Goal: Task Accomplishment & Management: Manage account settings

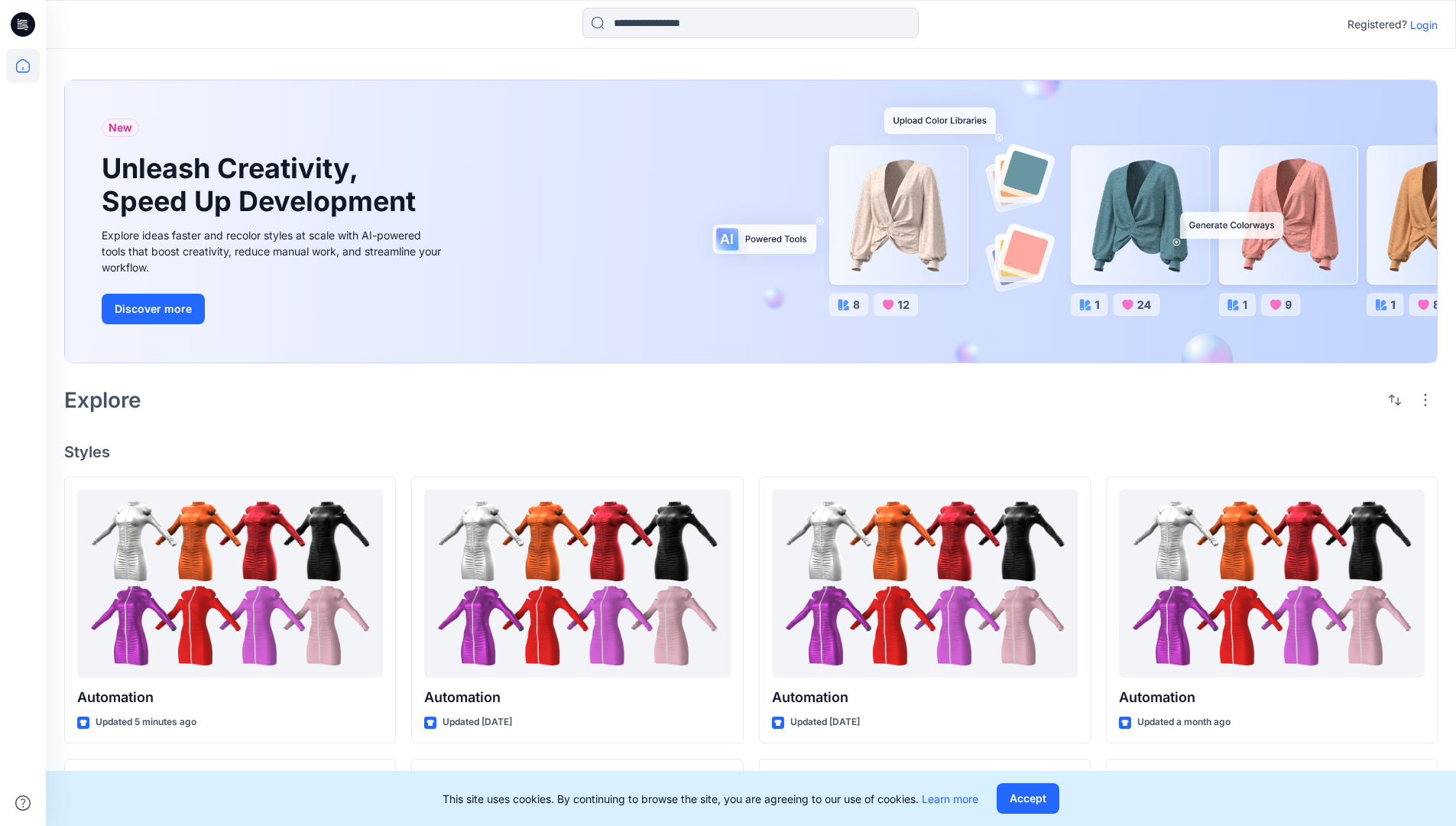
click at [1421, 25] on p "Login" at bounding box center [1423, 25] width 28 height 16
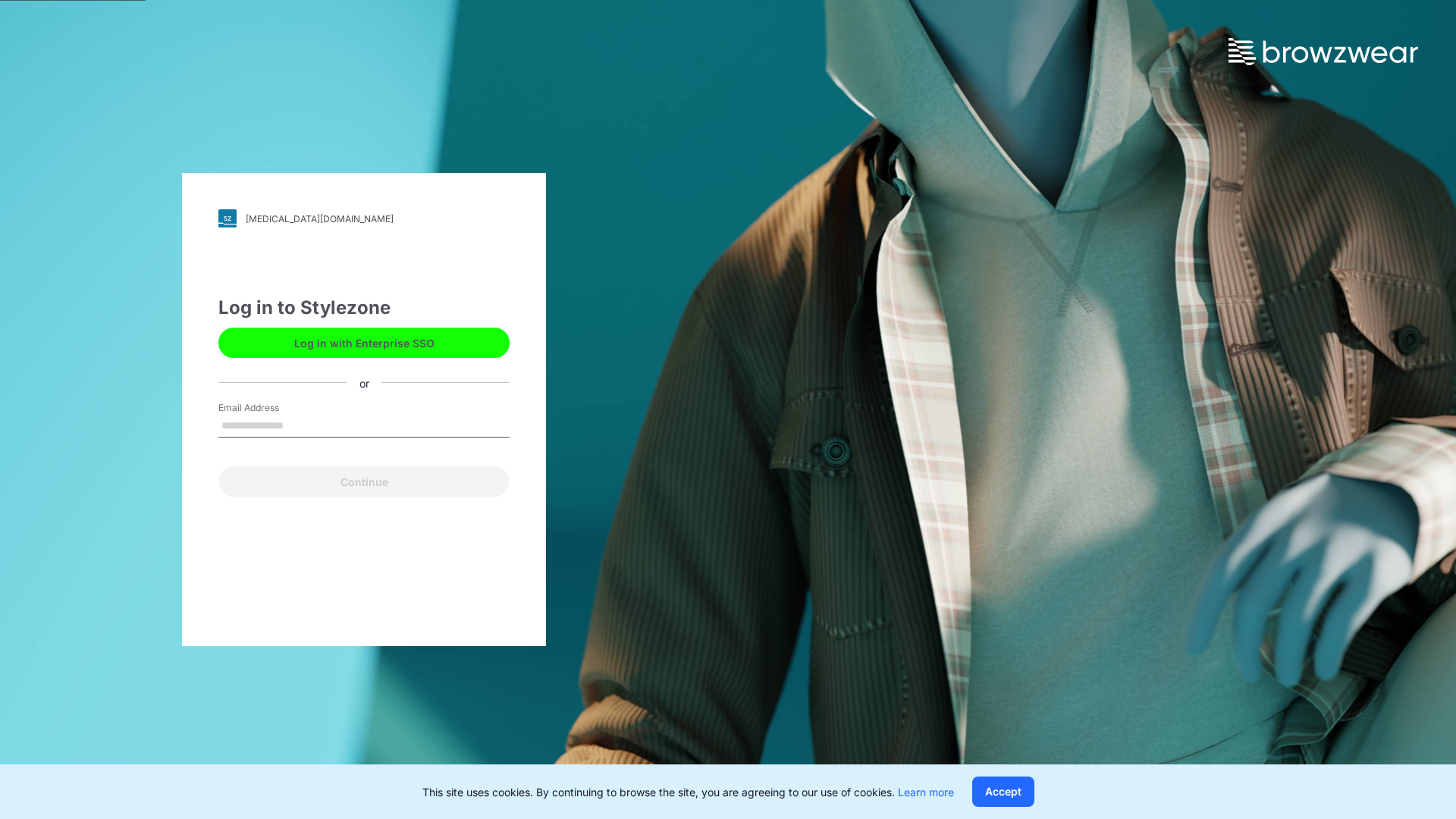
click at [299, 425] on input "Email Address" at bounding box center [364, 426] width 291 height 23
type input "**********"
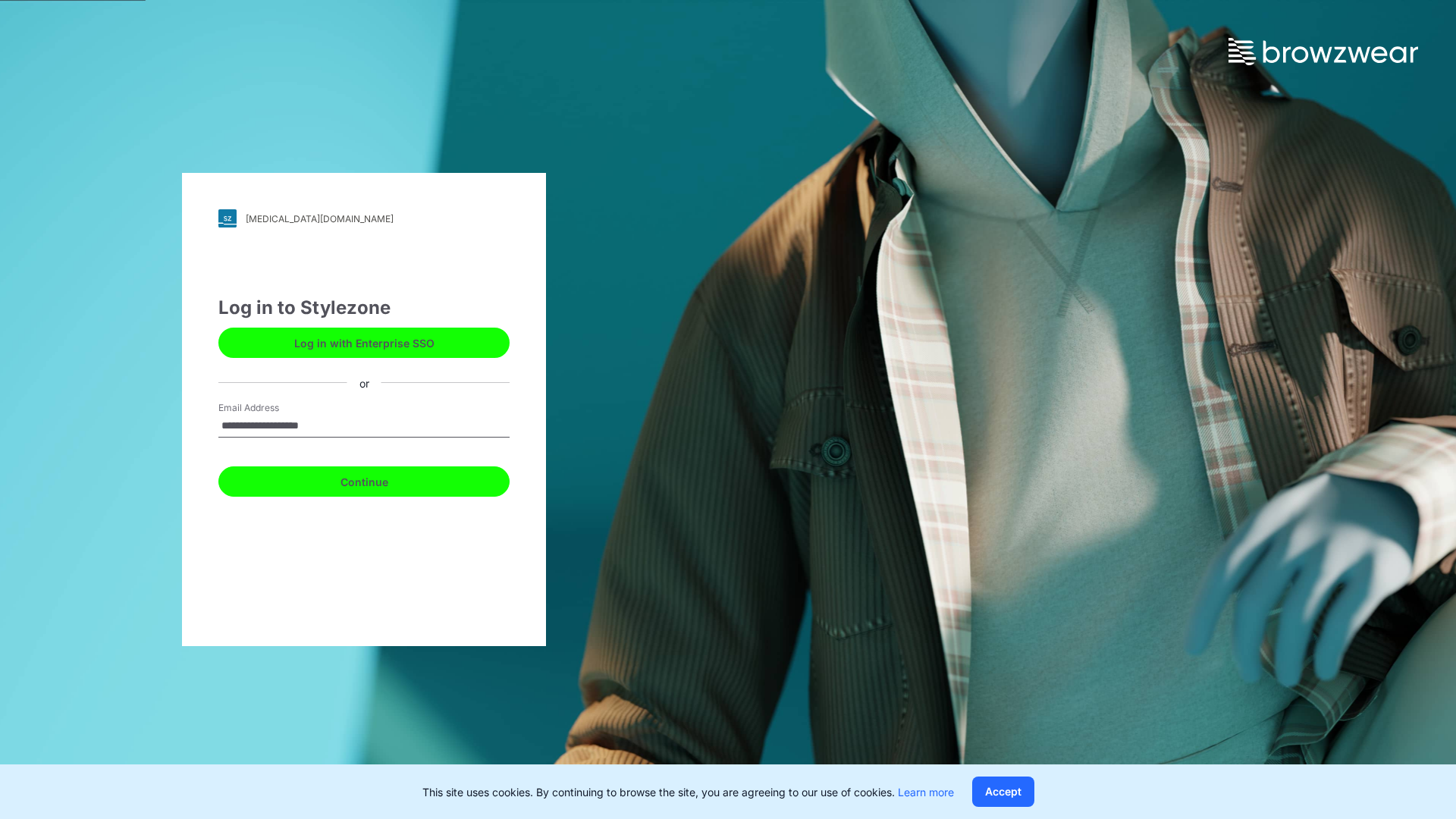
click at [381, 479] on button "Continue" at bounding box center [364, 482] width 291 height 30
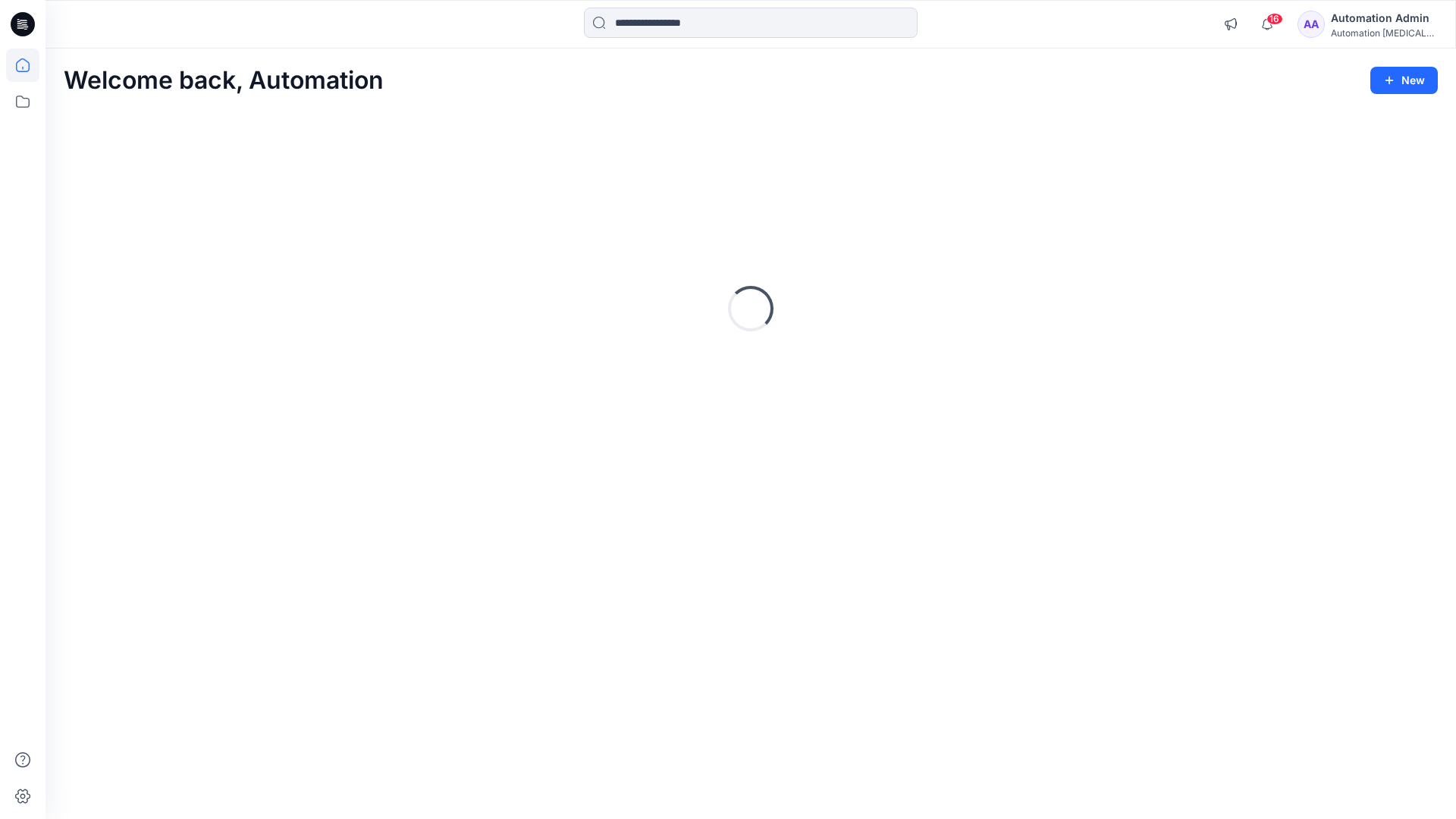
click at [29, 66] on icon at bounding box center [23, 65] width 13 height 13
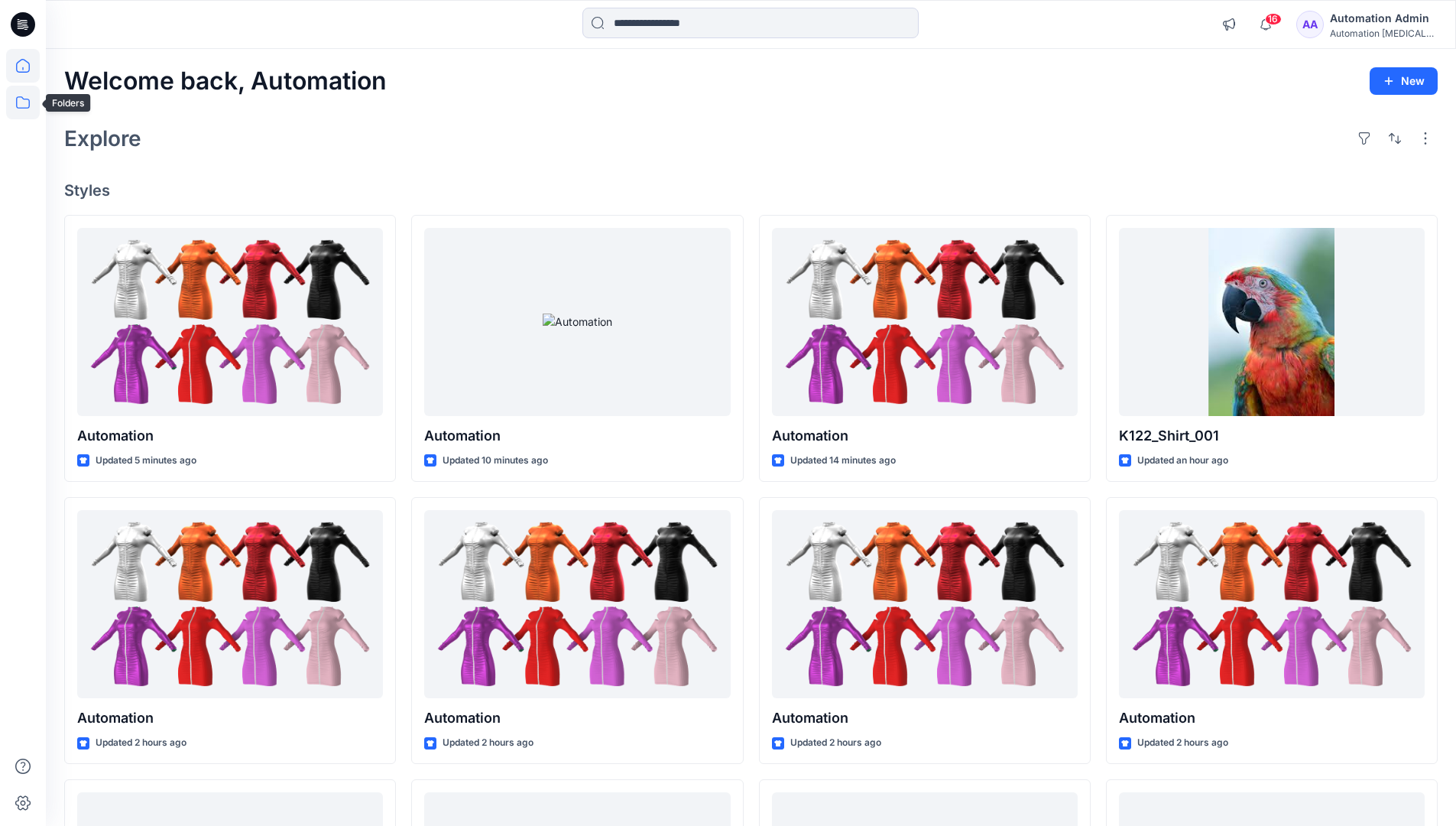
click at [26, 101] on icon at bounding box center [22, 102] width 34 height 34
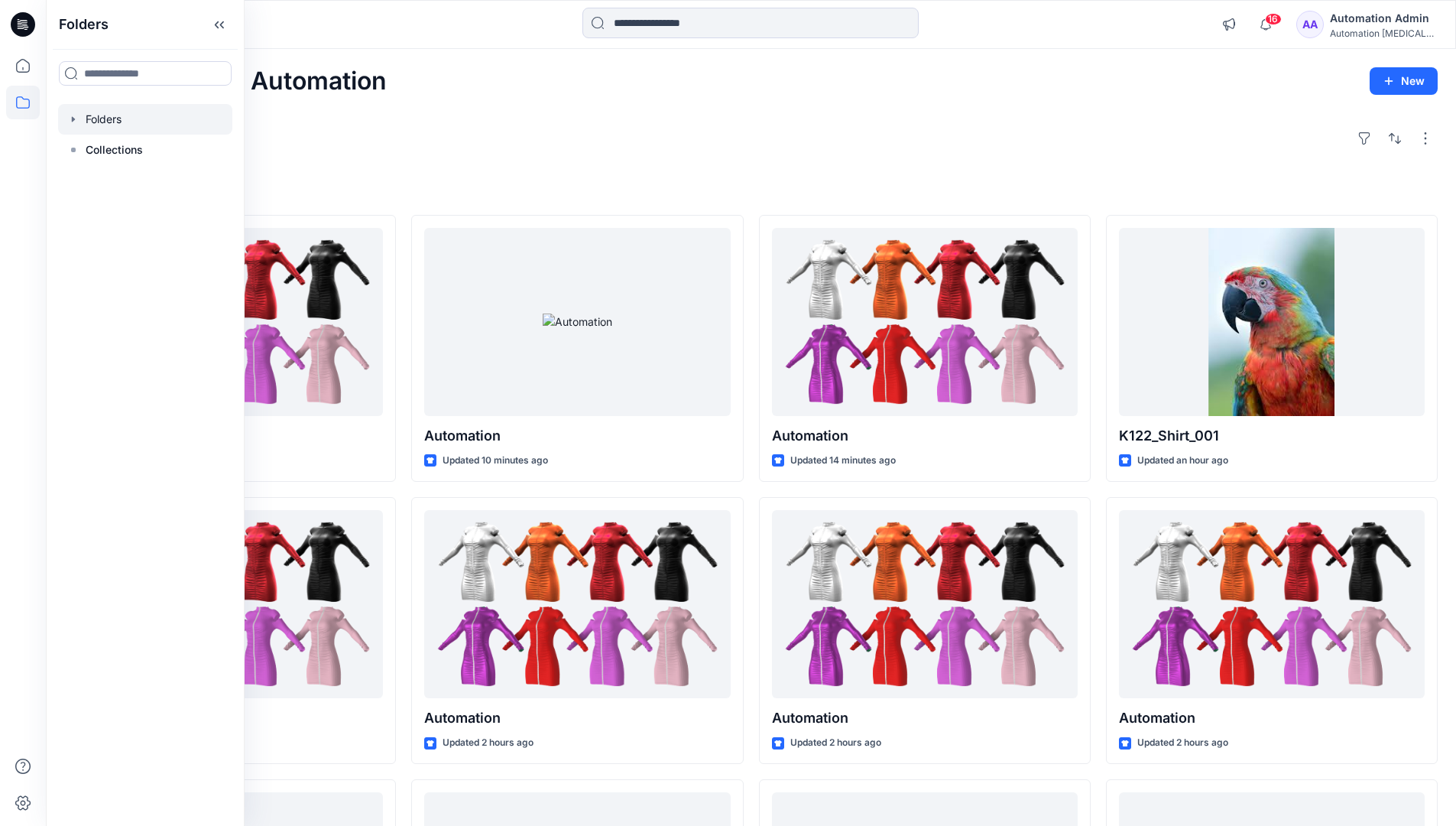
click at [115, 123] on div at bounding box center [146, 120] width 174 height 31
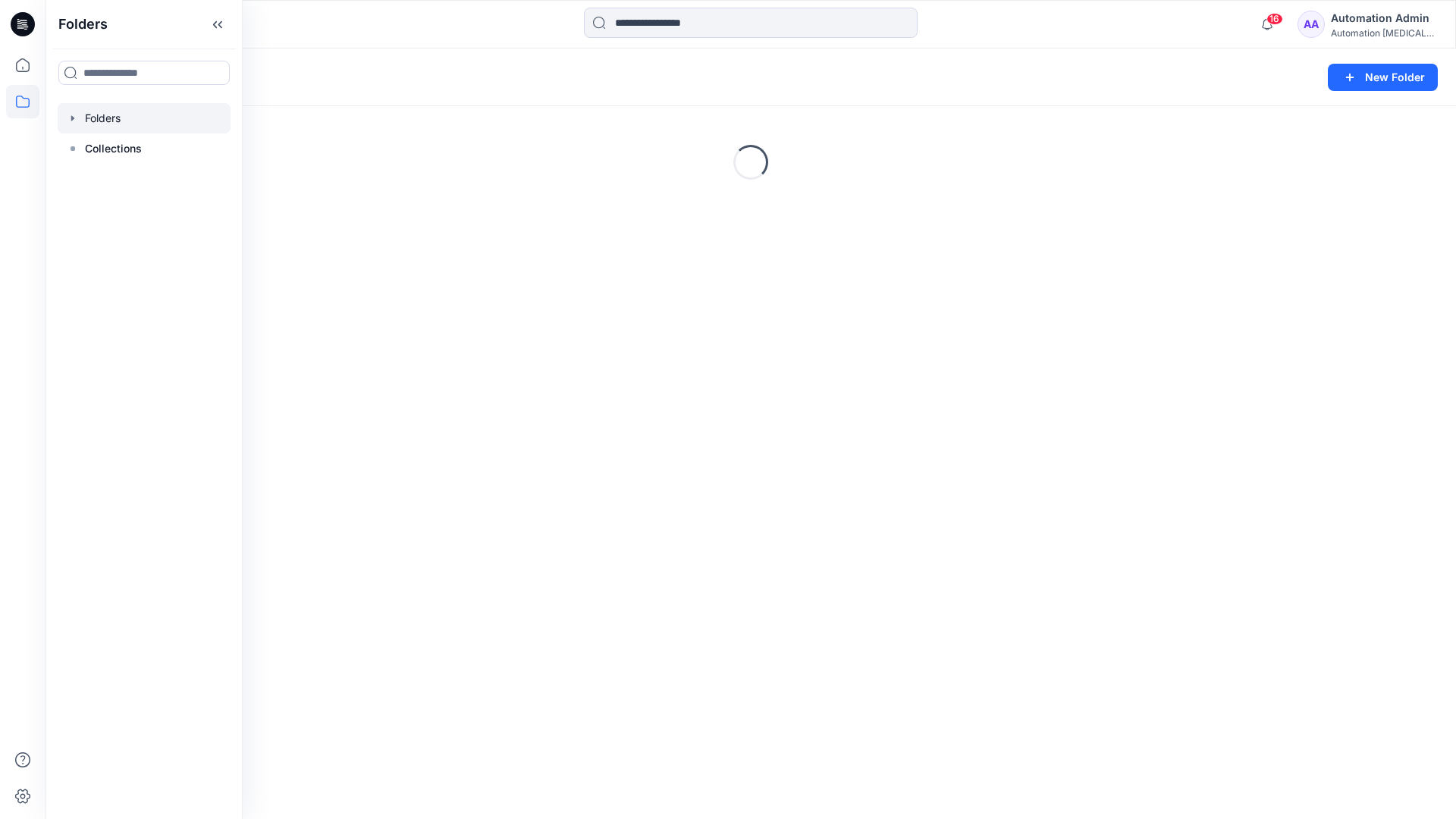
click at [542, 591] on div "Folders New Folder Loading..." at bounding box center [751, 433] width 1410 height 771
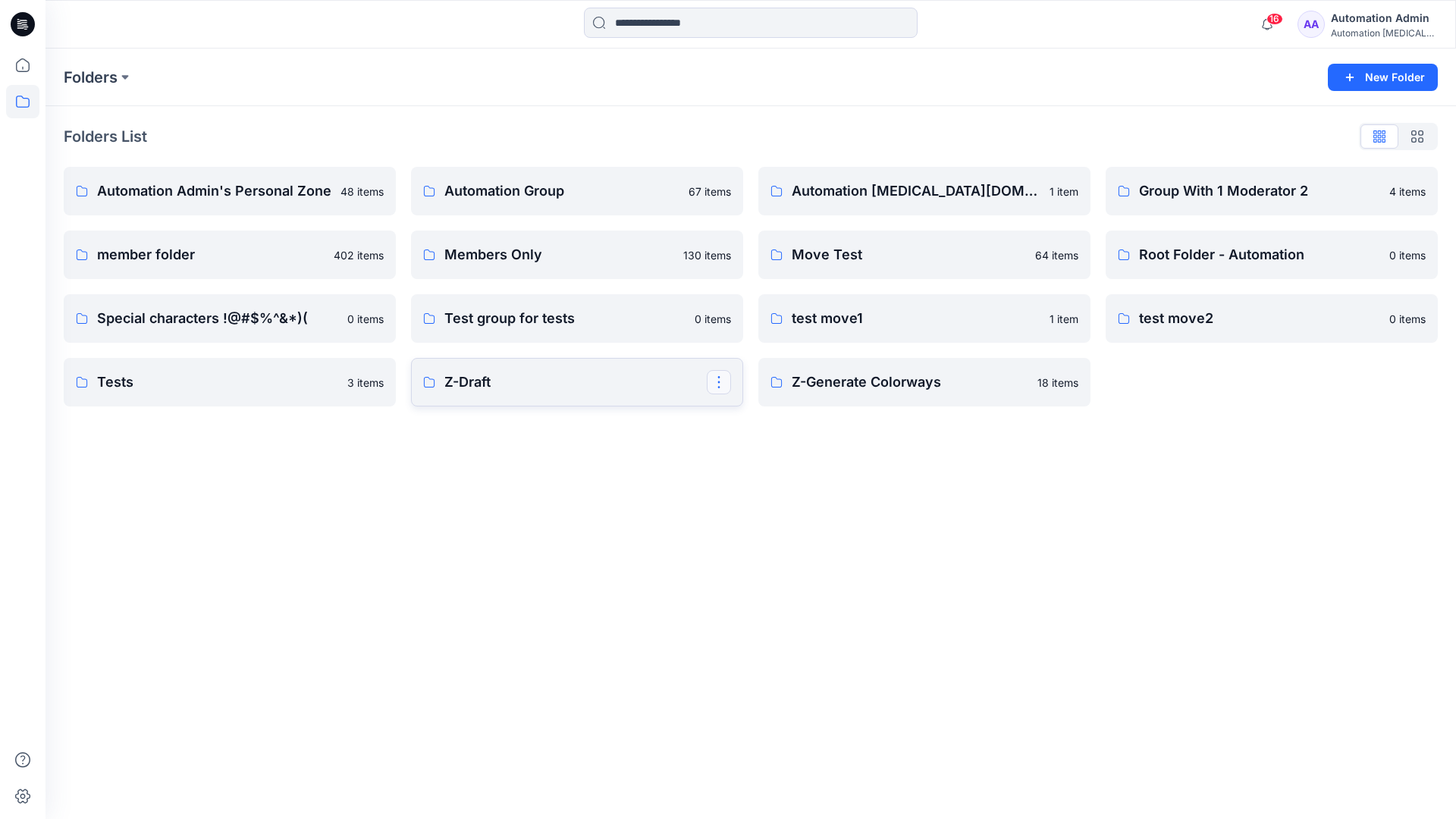
click at [716, 385] on button "button" at bounding box center [719, 382] width 25 height 25
click at [753, 420] on p "Edit" at bounding box center [747, 417] width 19 height 16
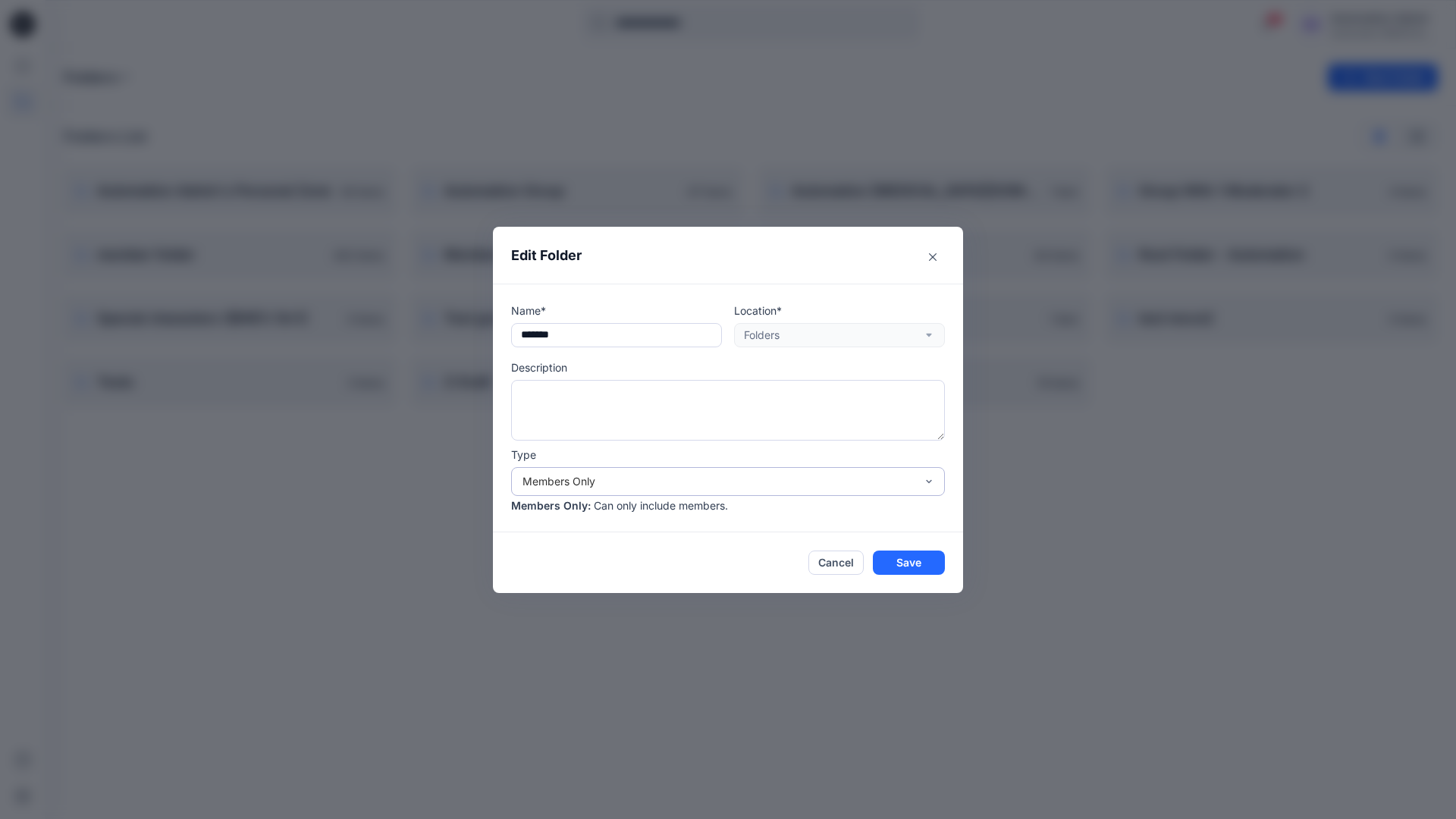
click at [758, 484] on div "Members Only" at bounding box center [718, 481] width 393 height 16
click at [670, 576] on div "Public" at bounding box center [728, 568] width 428 height 27
click at [892, 565] on button "Save" at bounding box center [909, 562] width 72 height 25
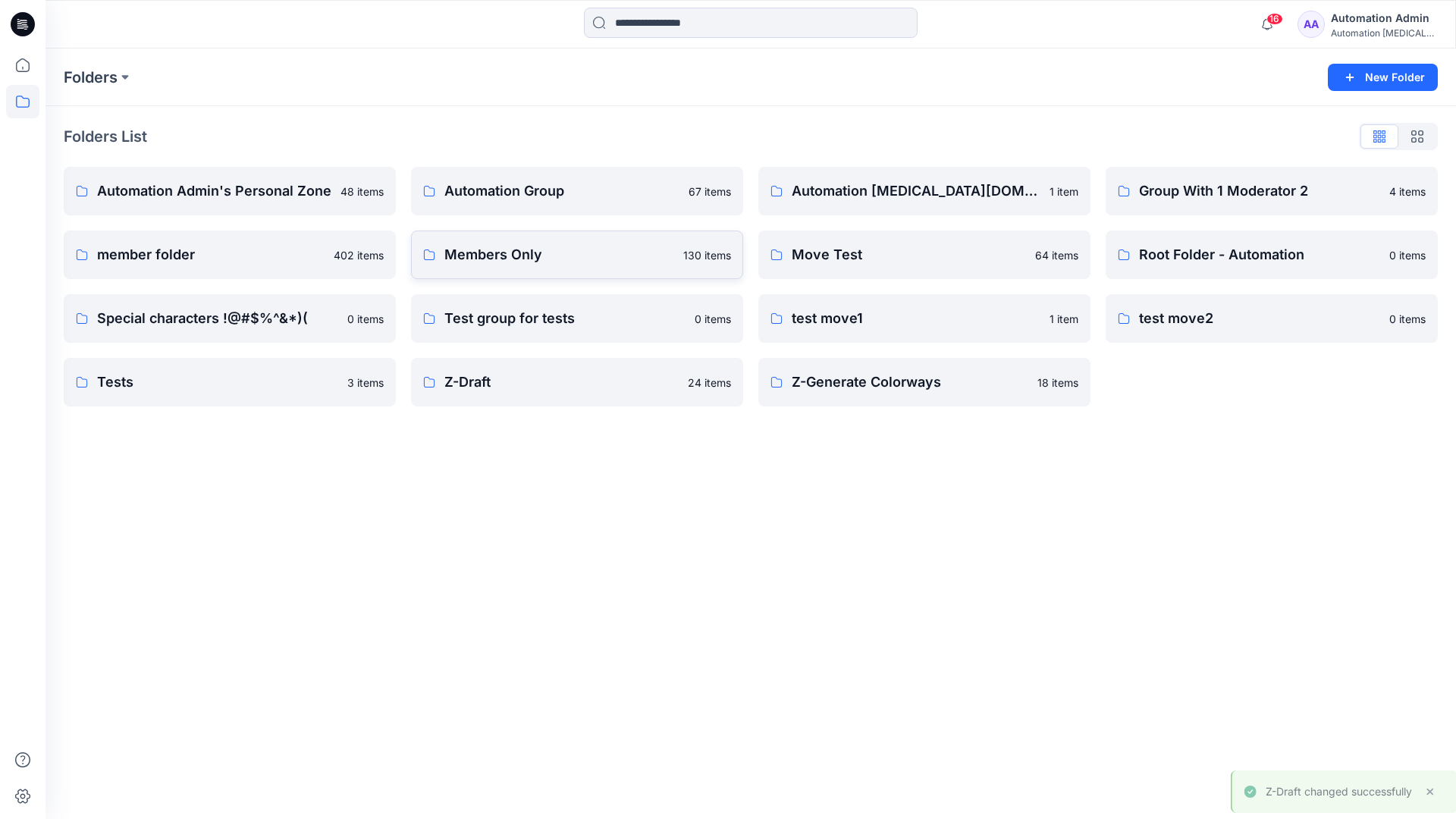
click at [649, 264] on p "Members Only" at bounding box center [560, 255] width 230 height 21
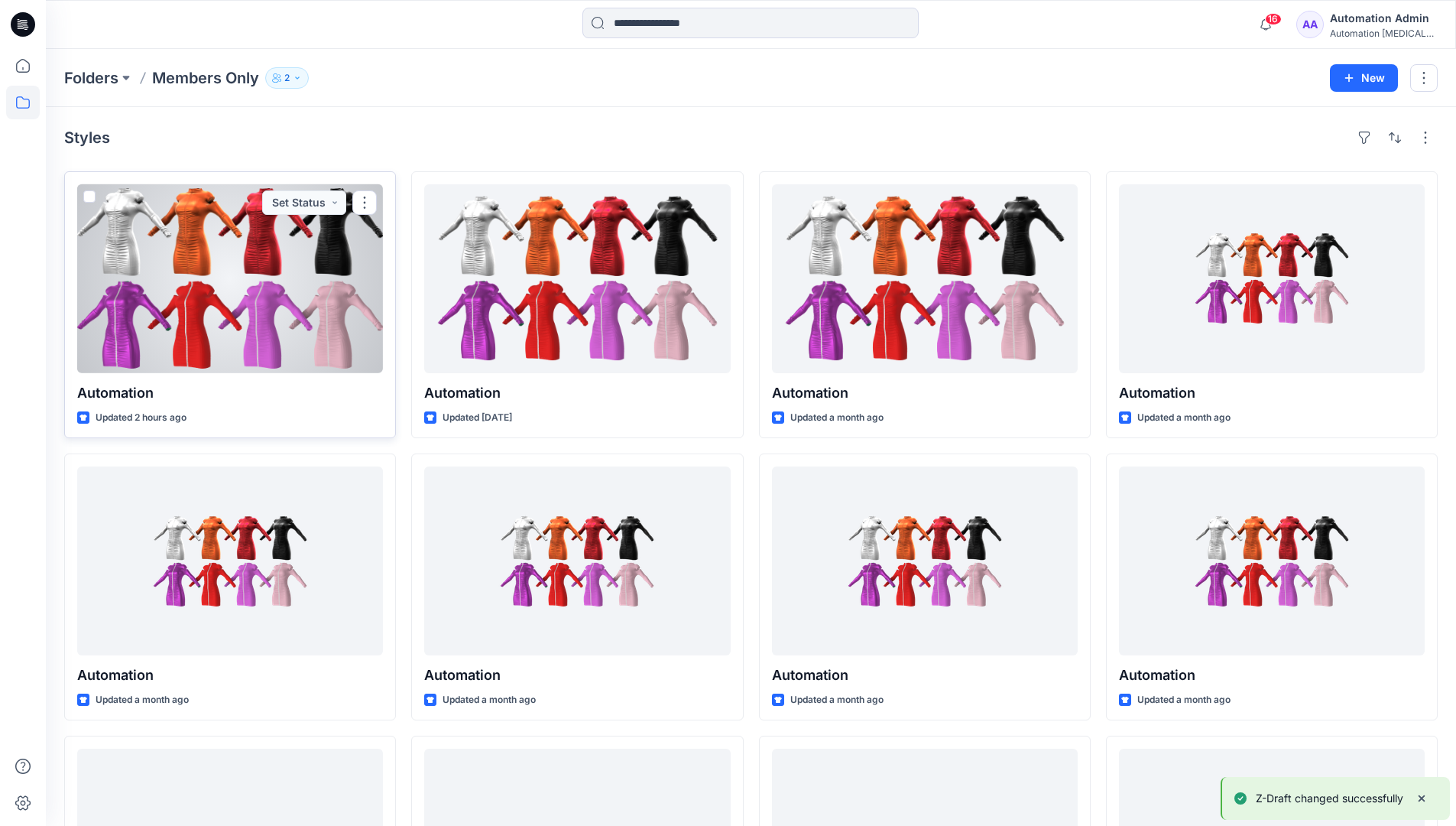
click at [89, 197] on span at bounding box center [89, 196] width 12 height 12
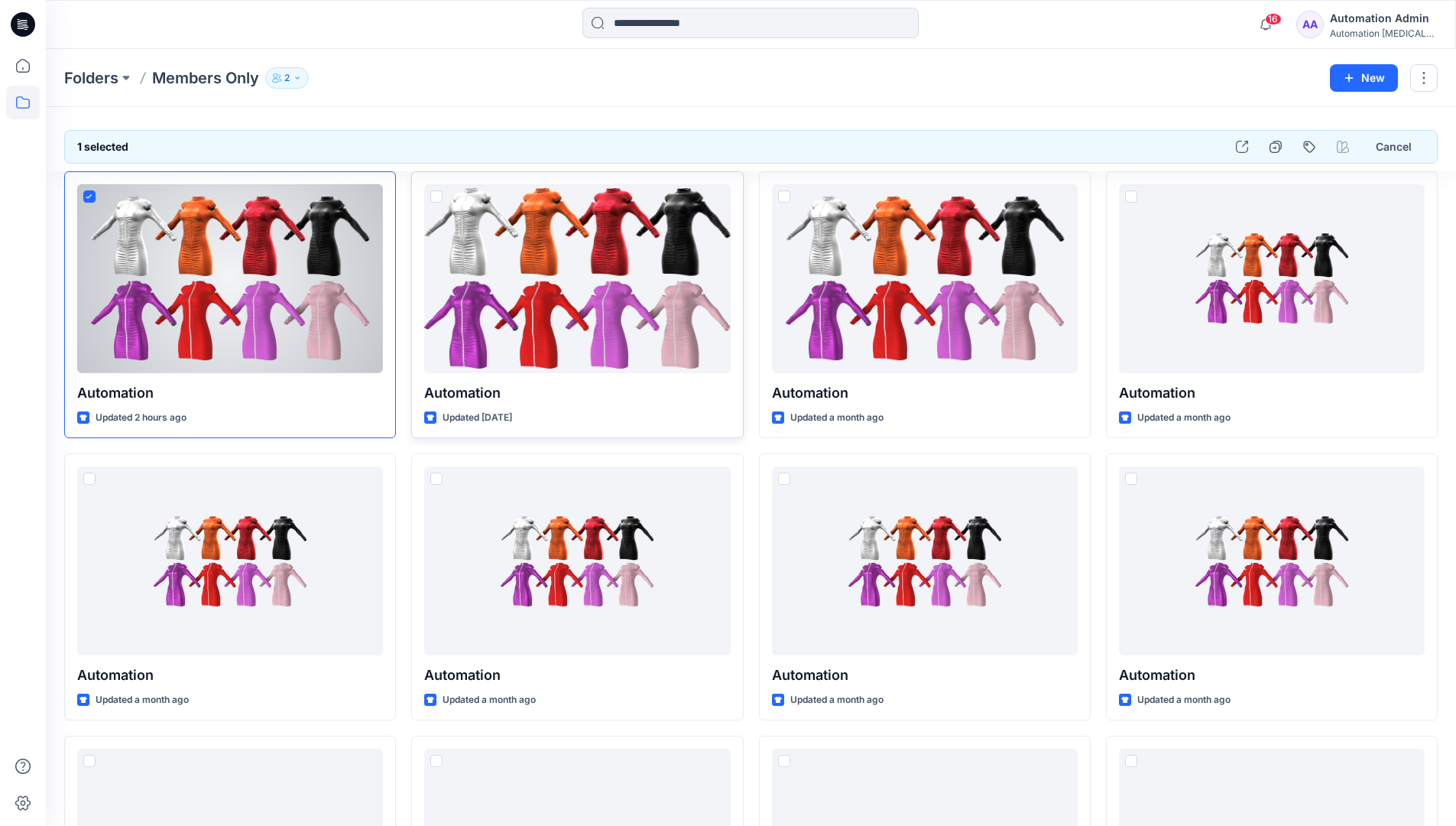
click at [434, 197] on span at bounding box center [436, 196] width 12 height 12
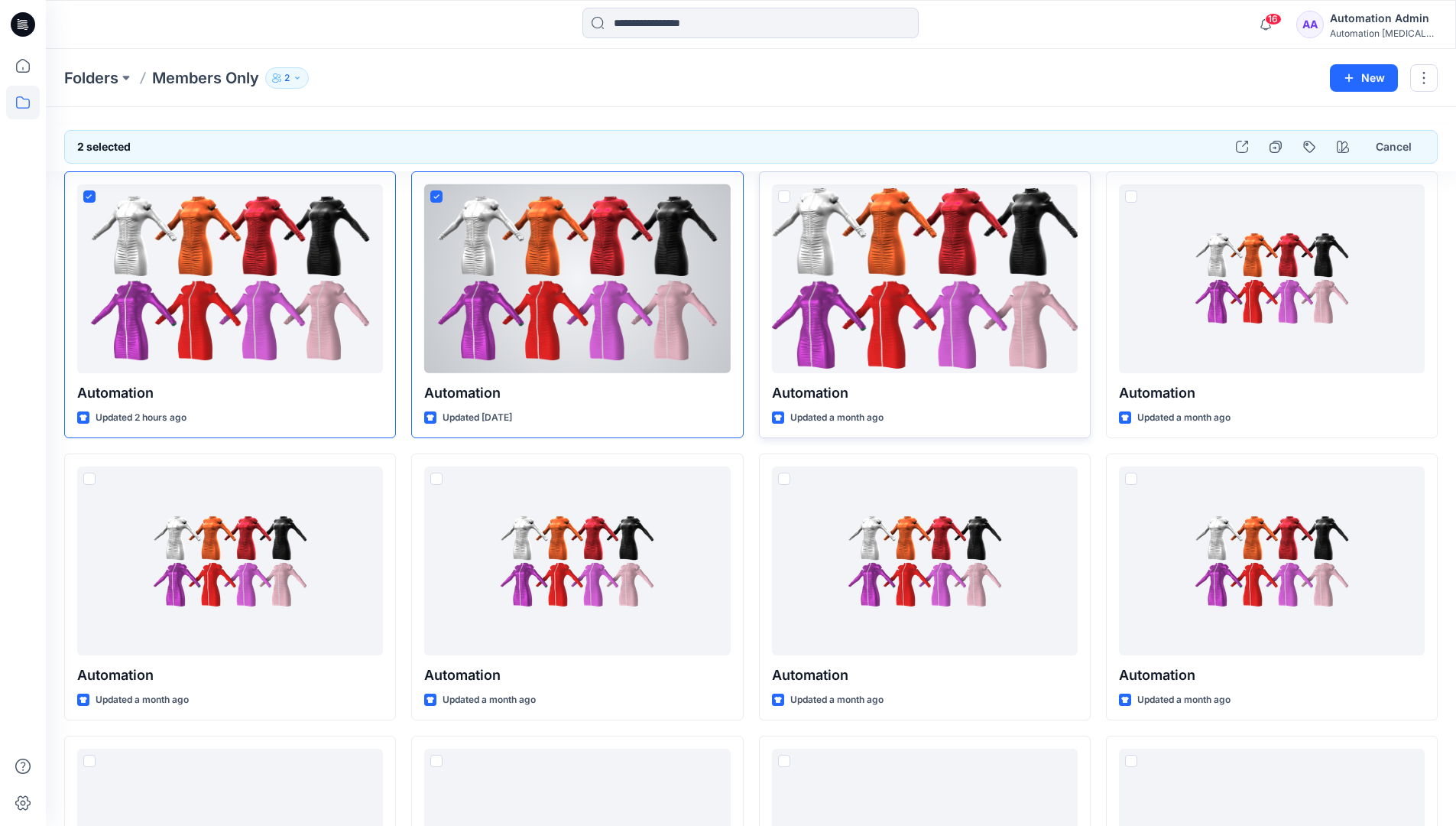
click at [782, 196] on span at bounding box center [784, 196] width 12 height 12
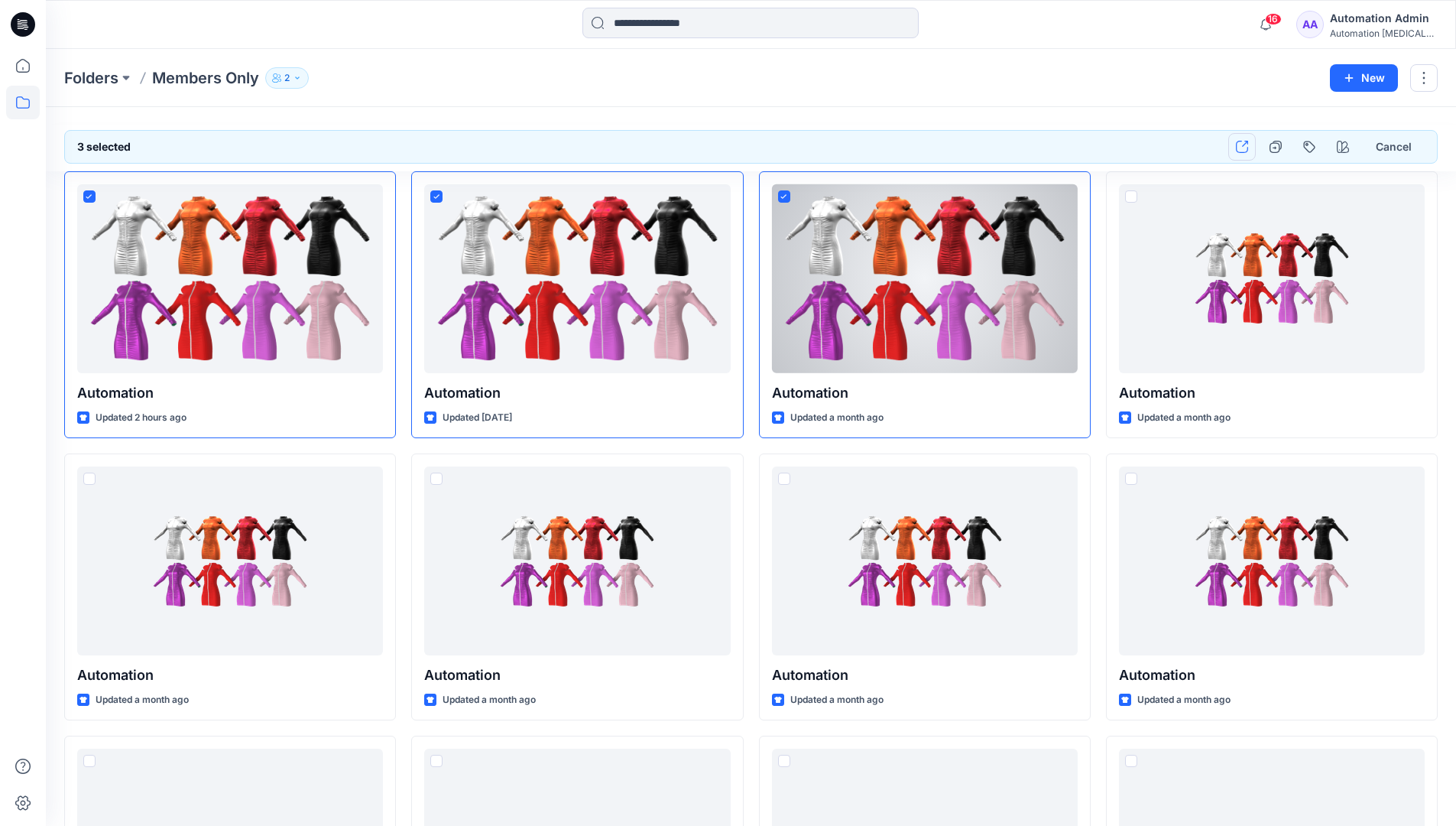
click at [1246, 151] on icon "button" at bounding box center [1241, 147] width 12 height 12
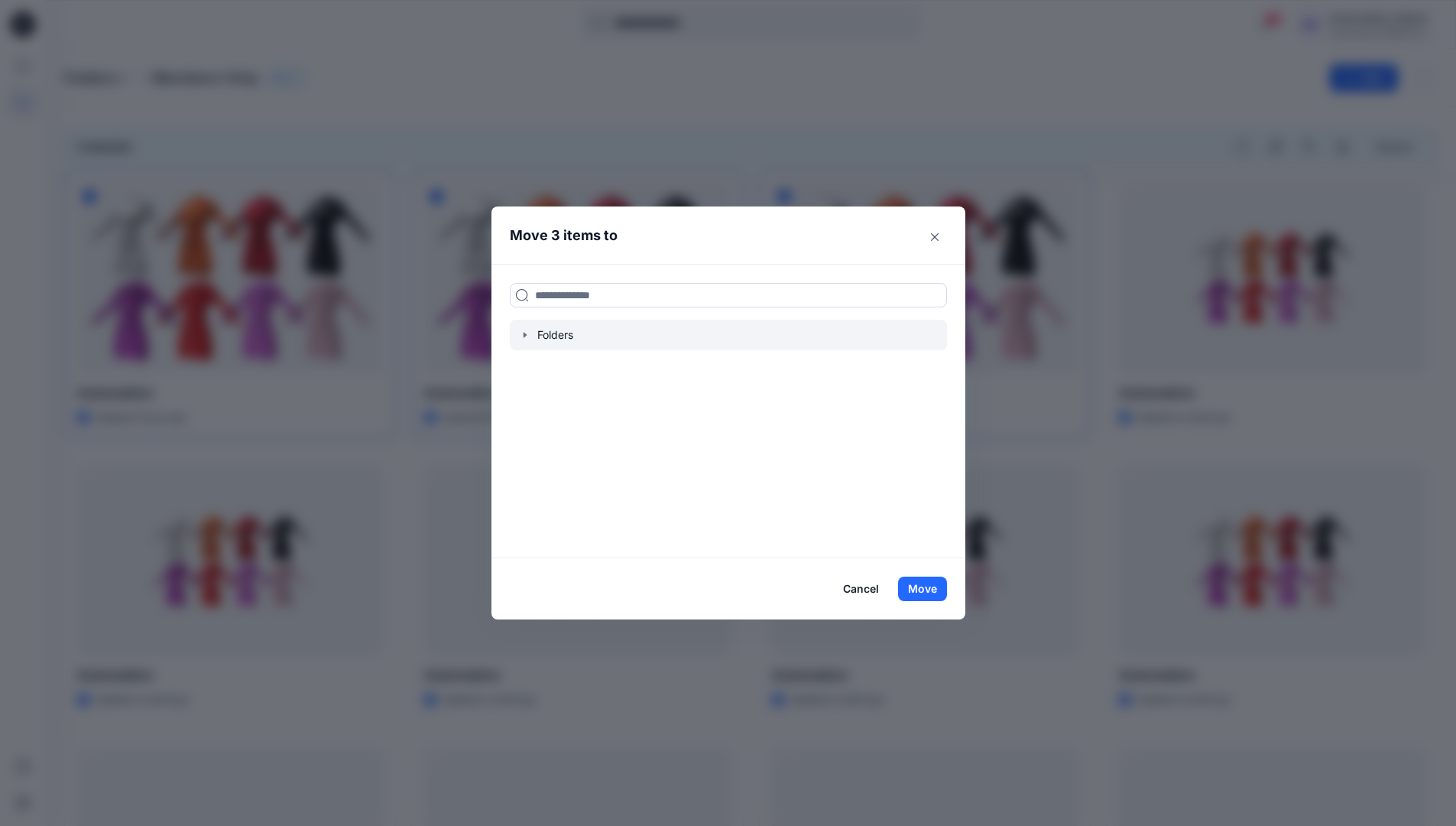
click at [526, 334] on icon "button" at bounding box center [524, 334] width 3 height 6
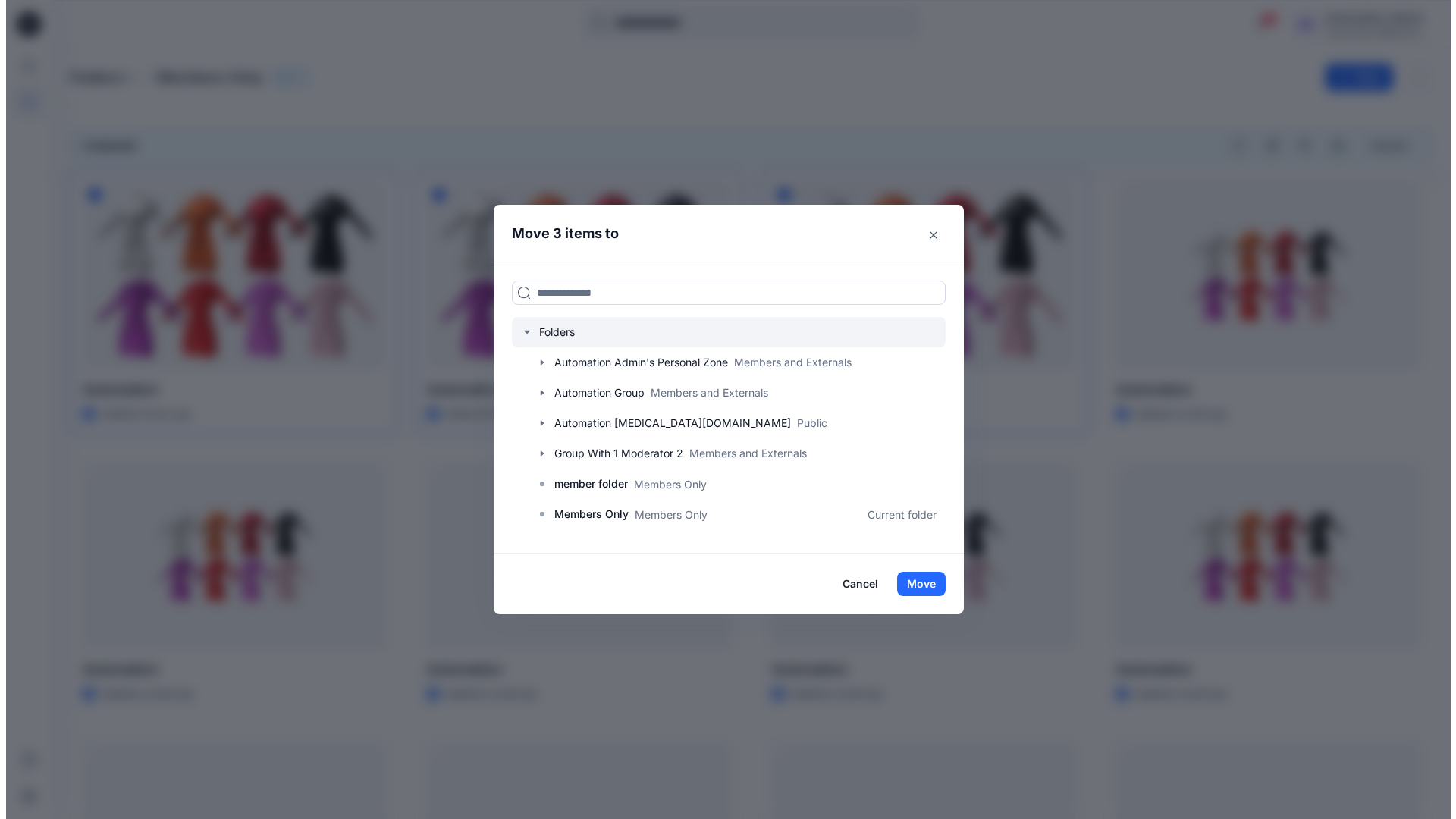
scroll to position [268, 0]
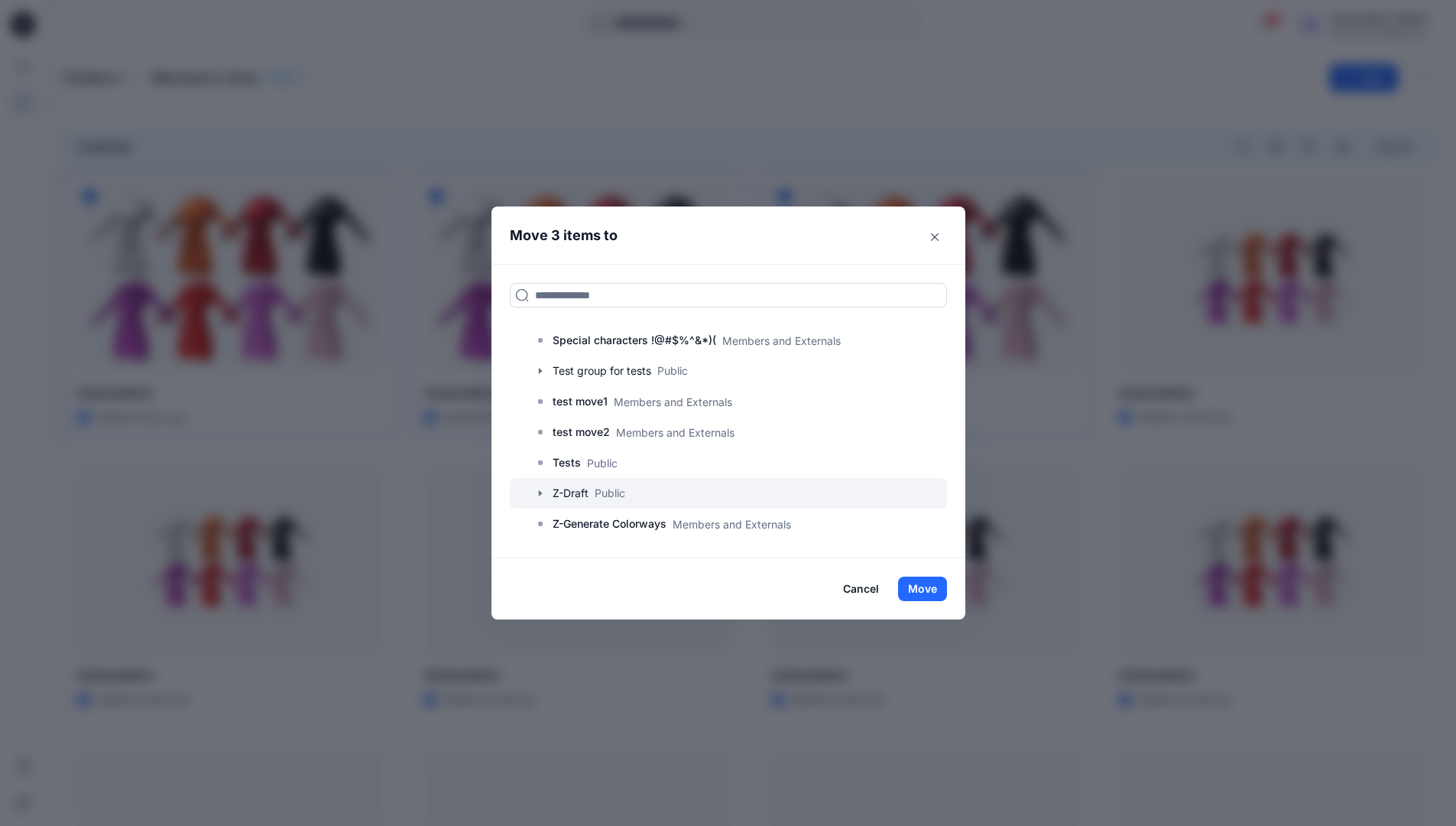
click at [610, 495] on div at bounding box center [728, 493] width 437 height 31
click at [929, 592] on button "Move" at bounding box center [922, 589] width 49 height 25
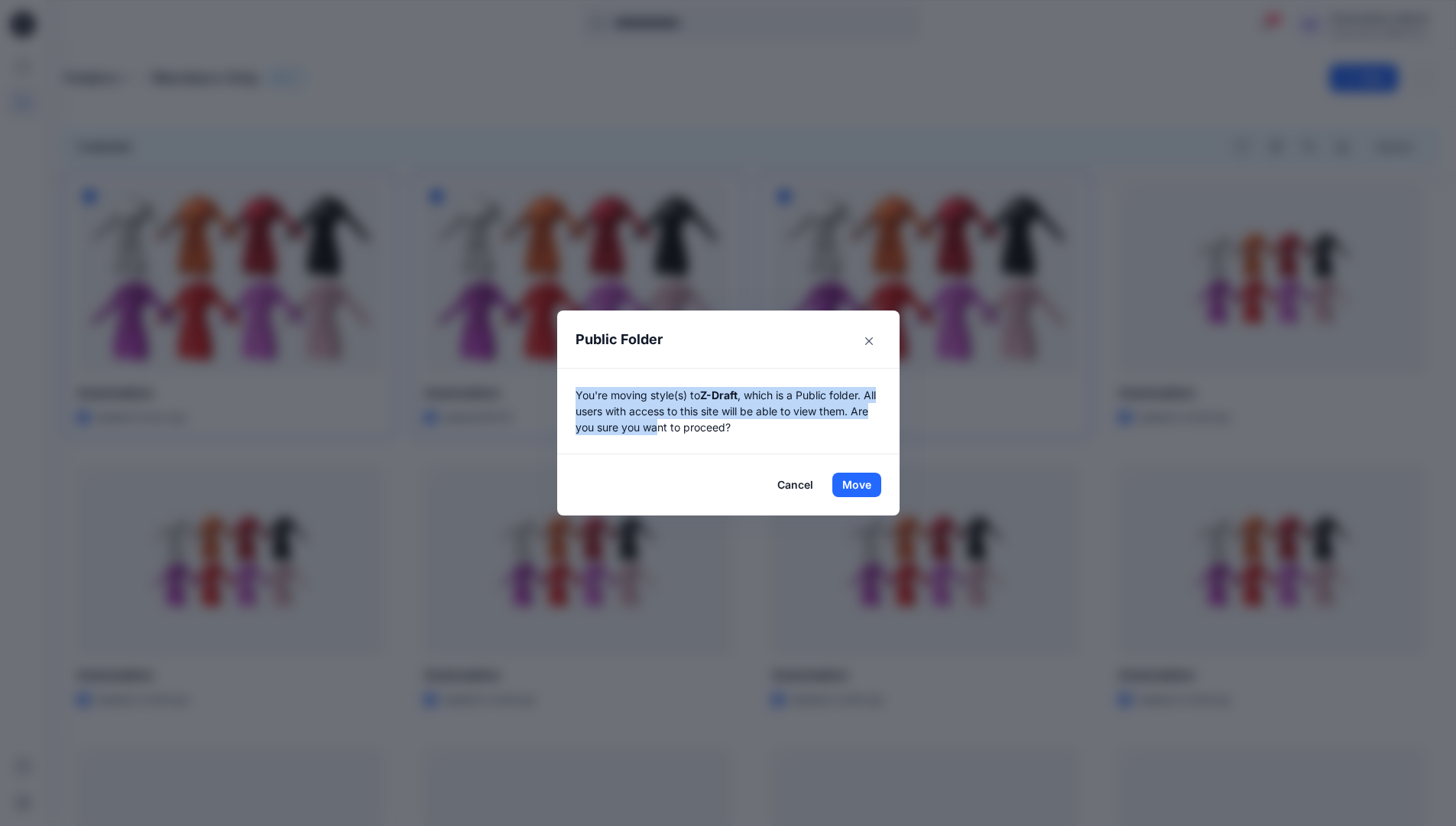
drag, startPoint x: 929, startPoint y: 592, endPoint x: 683, endPoint y: 431, distance: 294.0
click at [683, 431] on p "You're moving style(s) to Z-Draft , which is a Public folder. All users with ac…" at bounding box center [728, 411] width 306 height 48
click at [862, 485] on button "Move" at bounding box center [856, 485] width 49 height 25
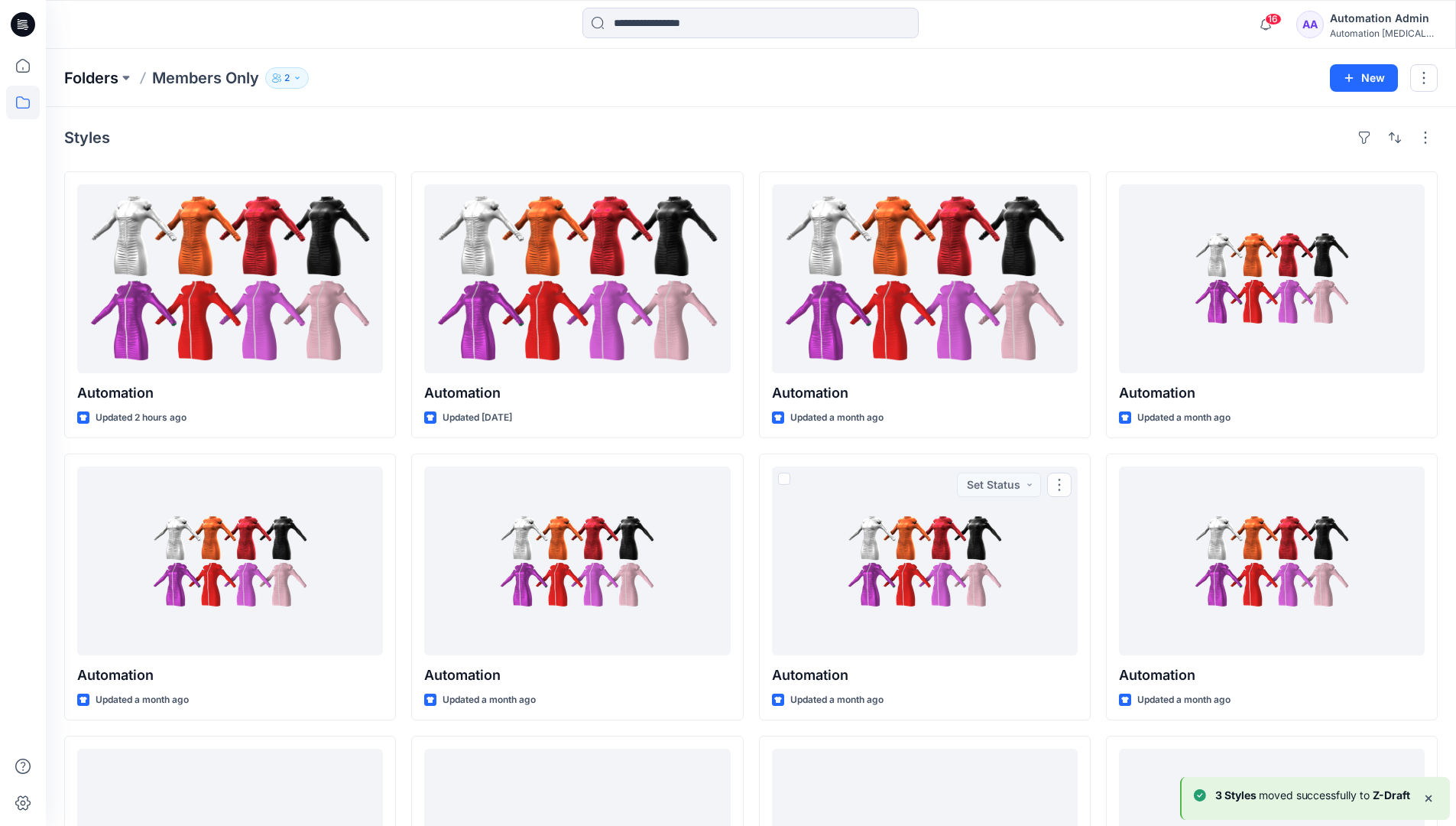
click at [93, 80] on p "Folders" at bounding box center [91, 78] width 55 height 21
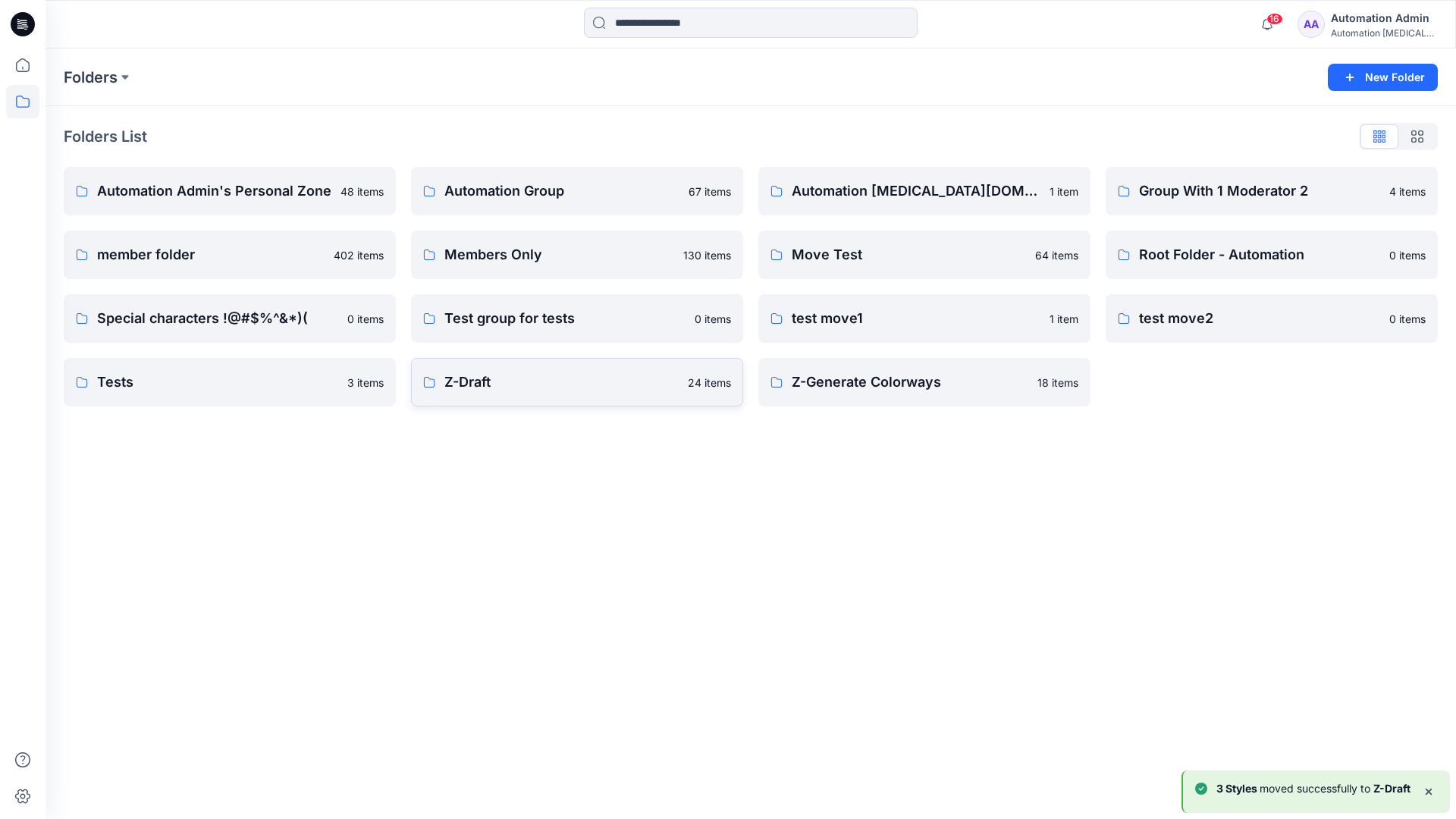
click at [488, 375] on p "Z-Draft" at bounding box center [562, 382] width 235 height 21
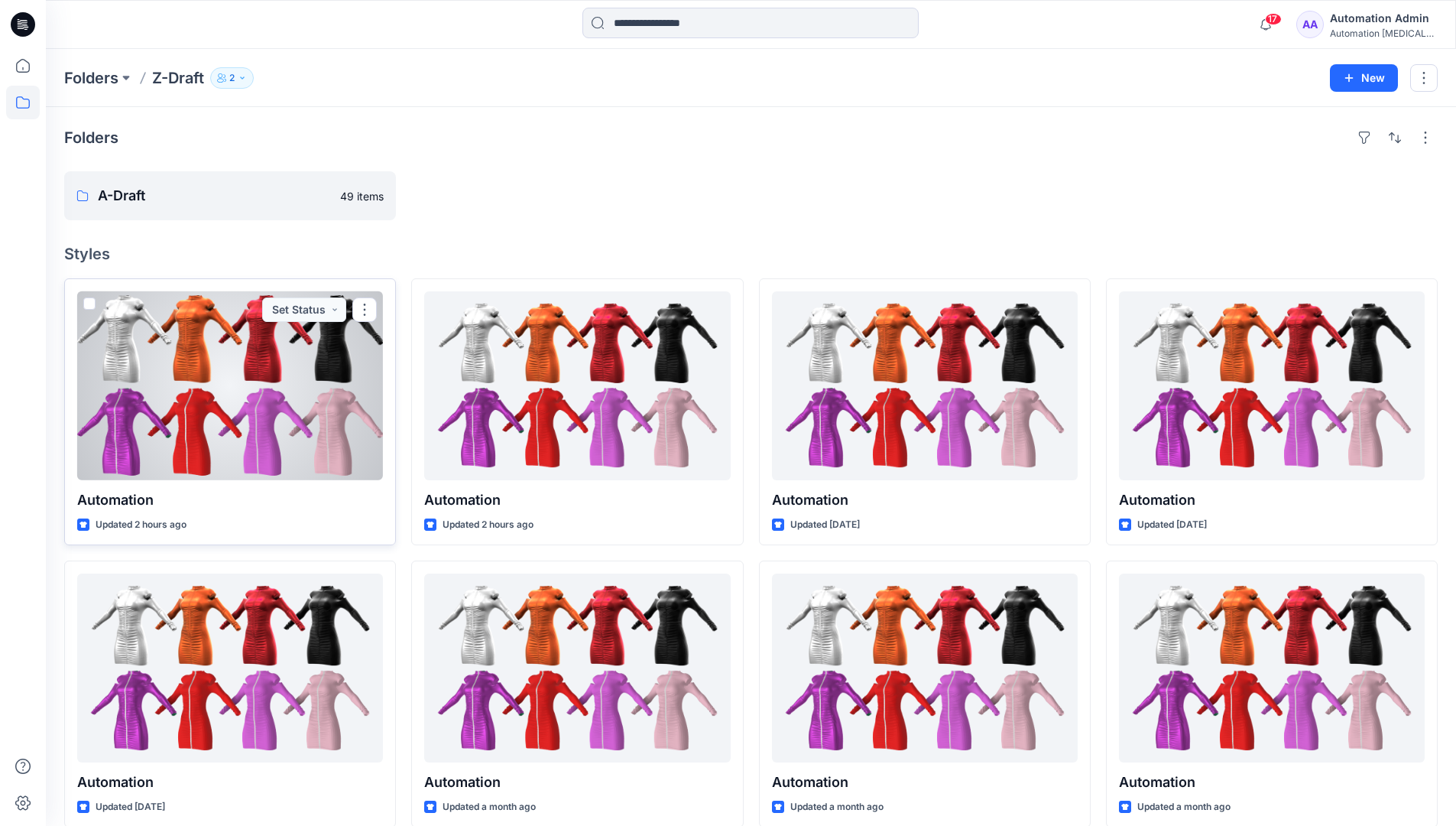
click at [89, 306] on span at bounding box center [89, 303] width 12 height 12
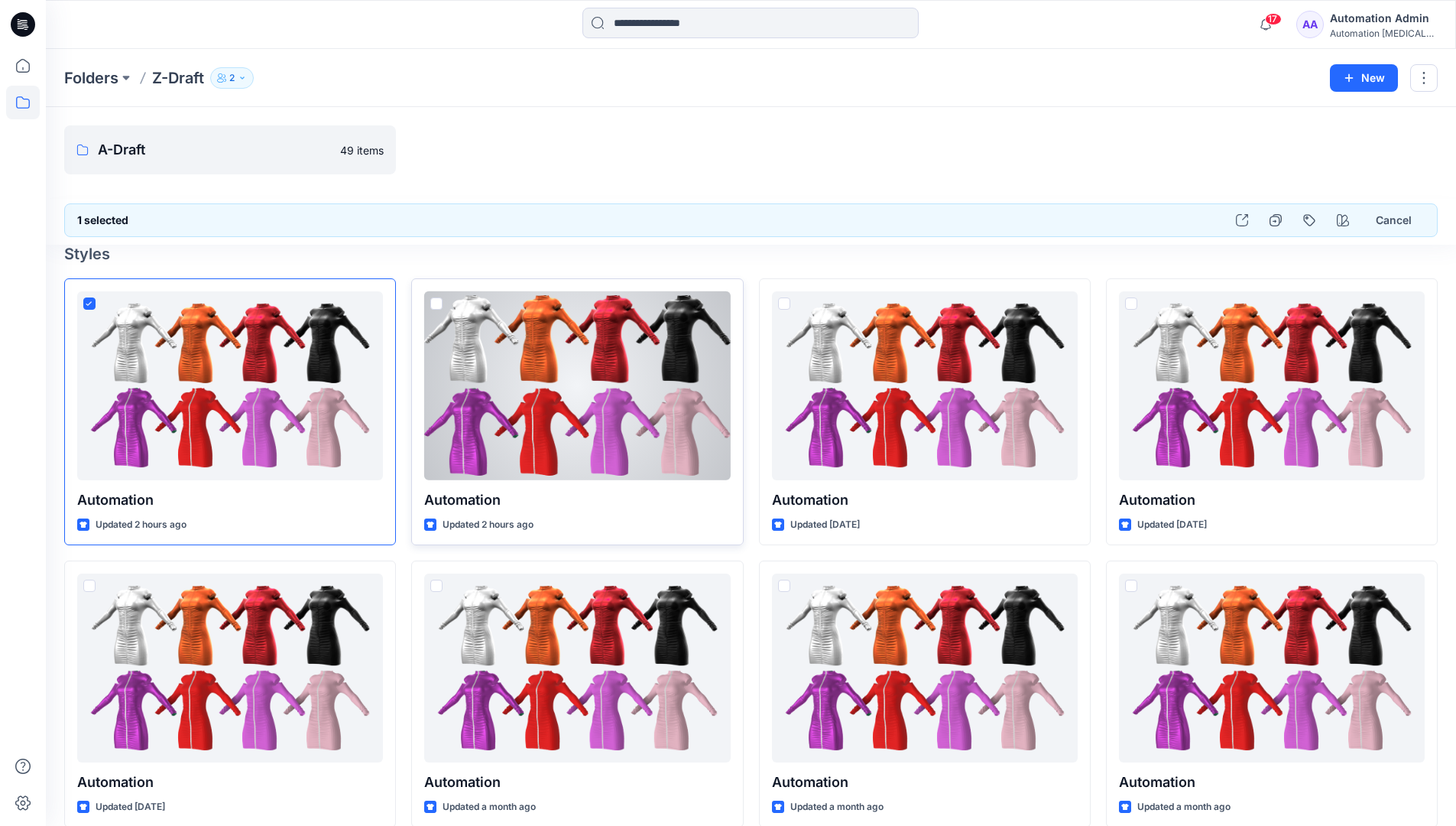
click at [438, 305] on span at bounding box center [436, 303] width 12 height 12
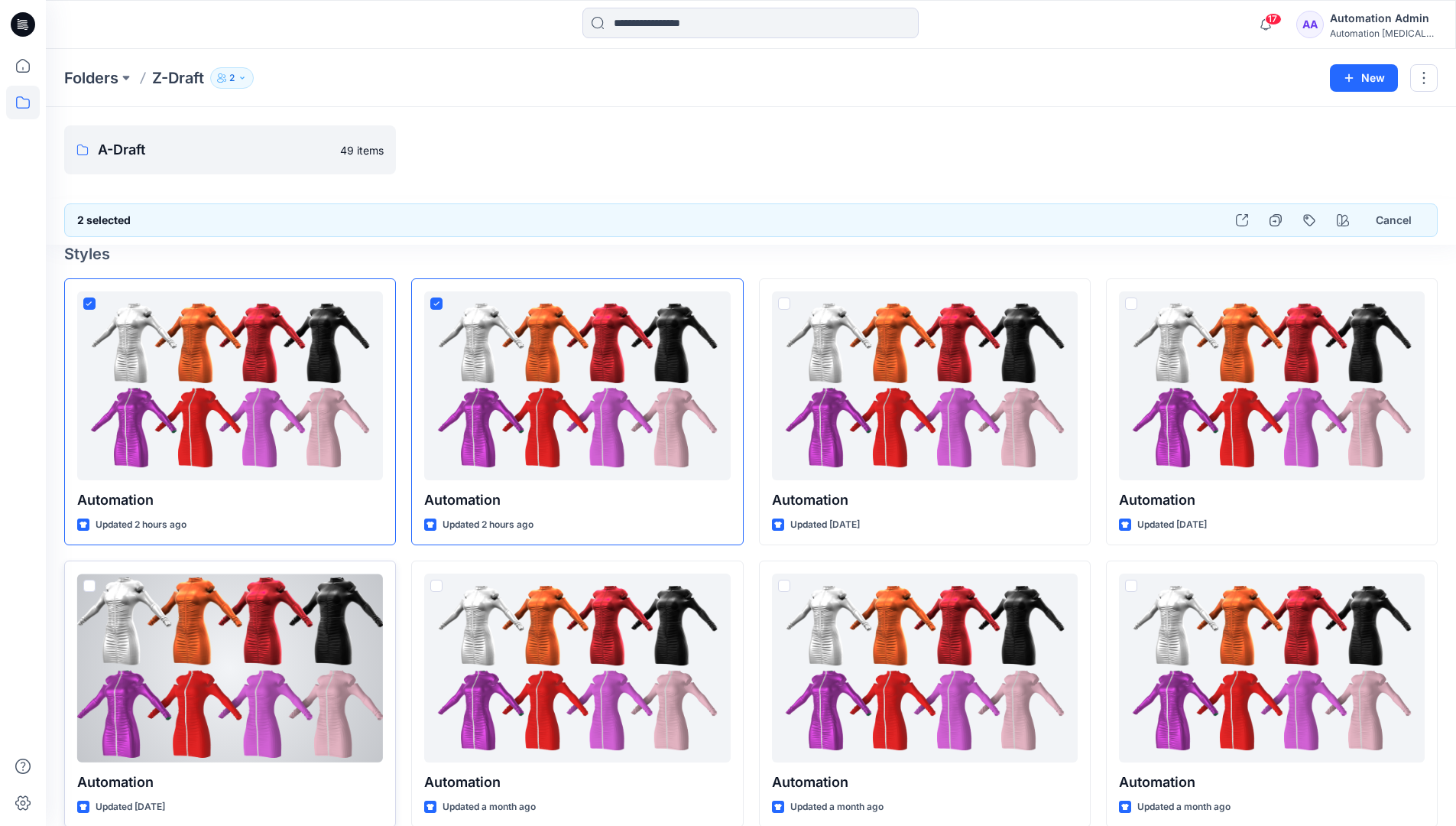
click at [91, 586] on span at bounding box center [89, 585] width 12 height 12
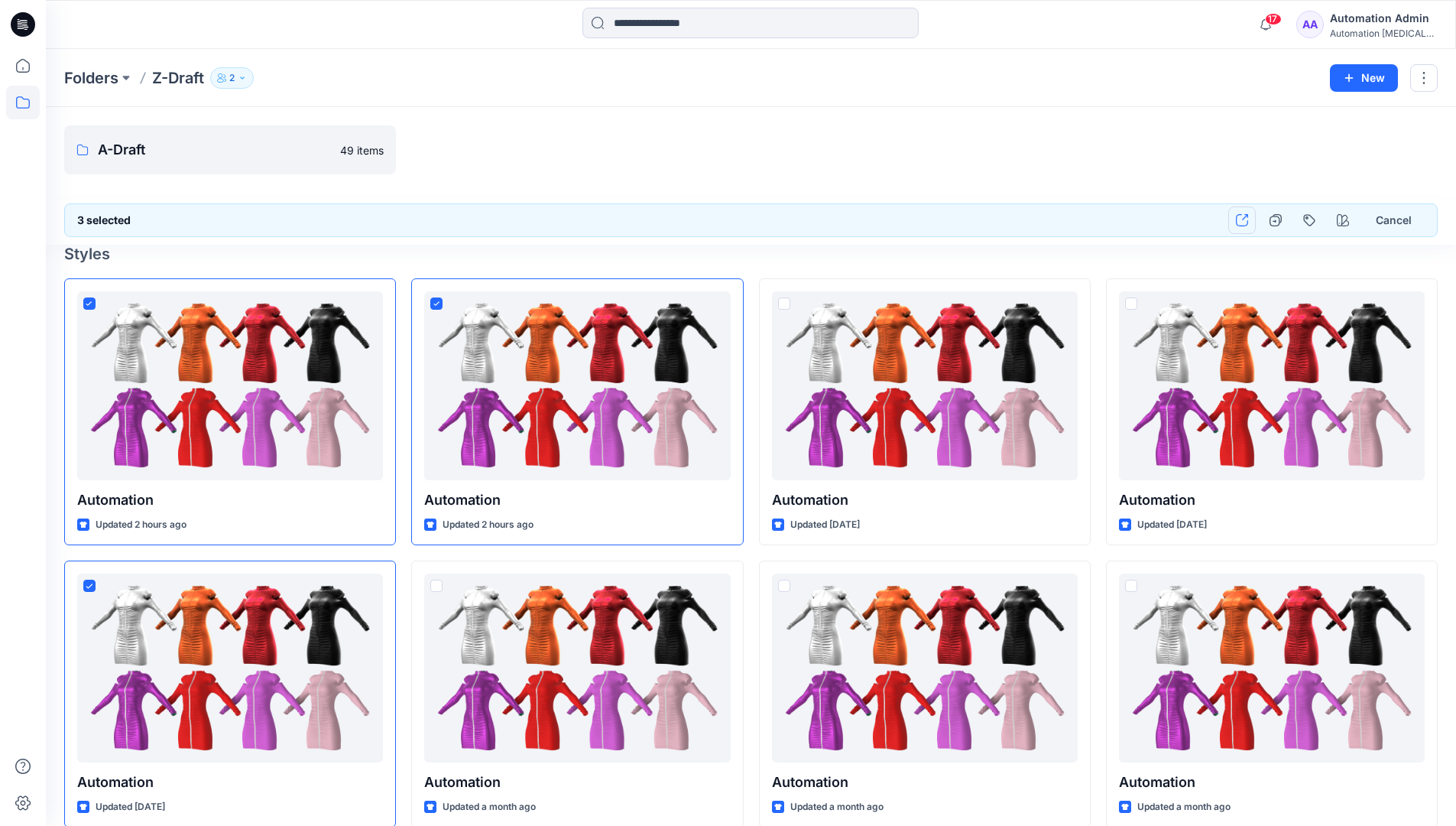
click at [1240, 220] on icon "button" at bounding box center [1241, 219] width 12 height 12
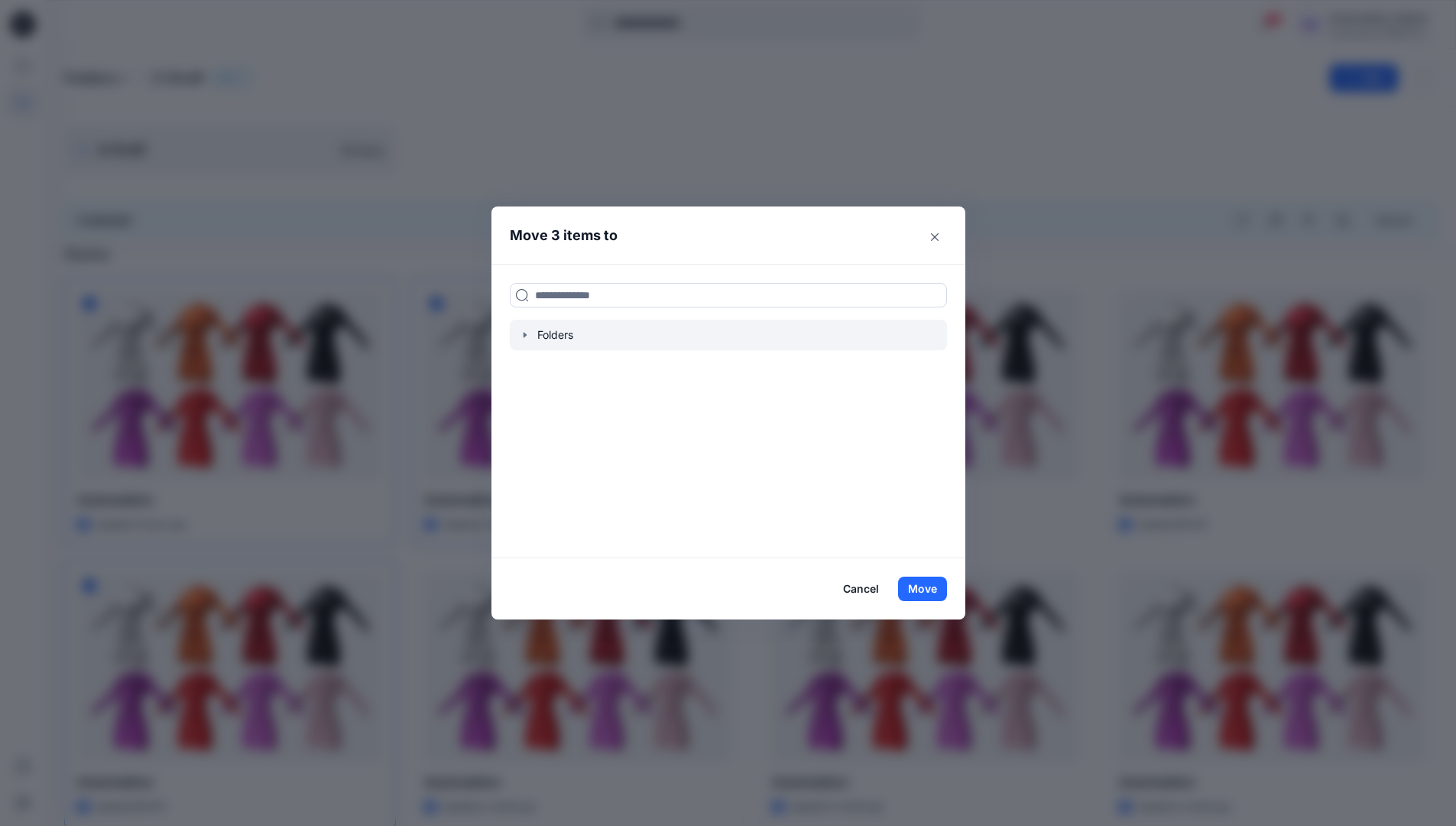
click at [526, 333] on icon "button" at bounding box center [524, 334] width 3 height 6
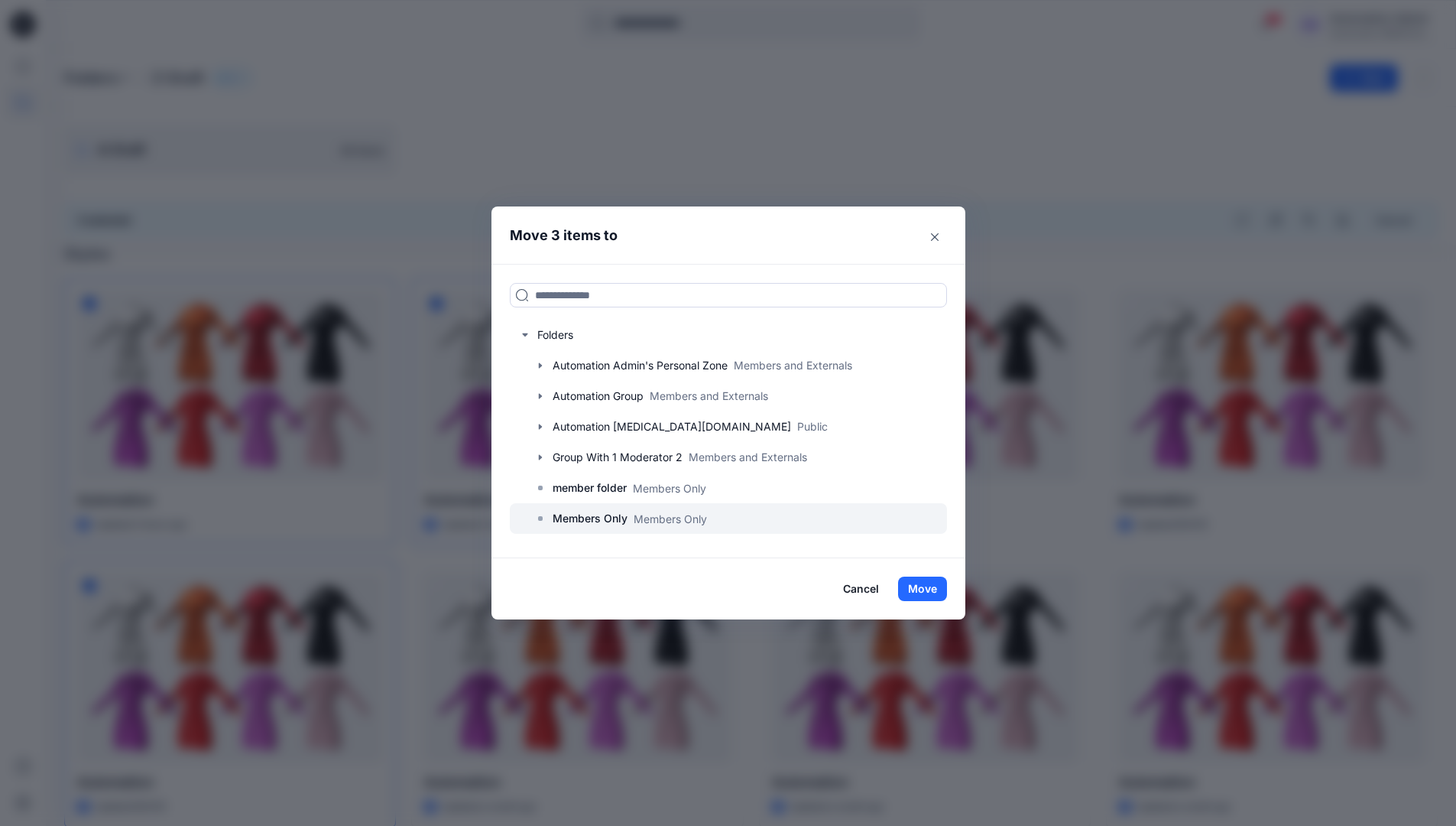
click at [603, 519] on p "Members Only" at bounding box center [590, 517] width 75 height 18
click at [919, 585] on button "Move" at bounding box center [922, 589] width 49 height 25
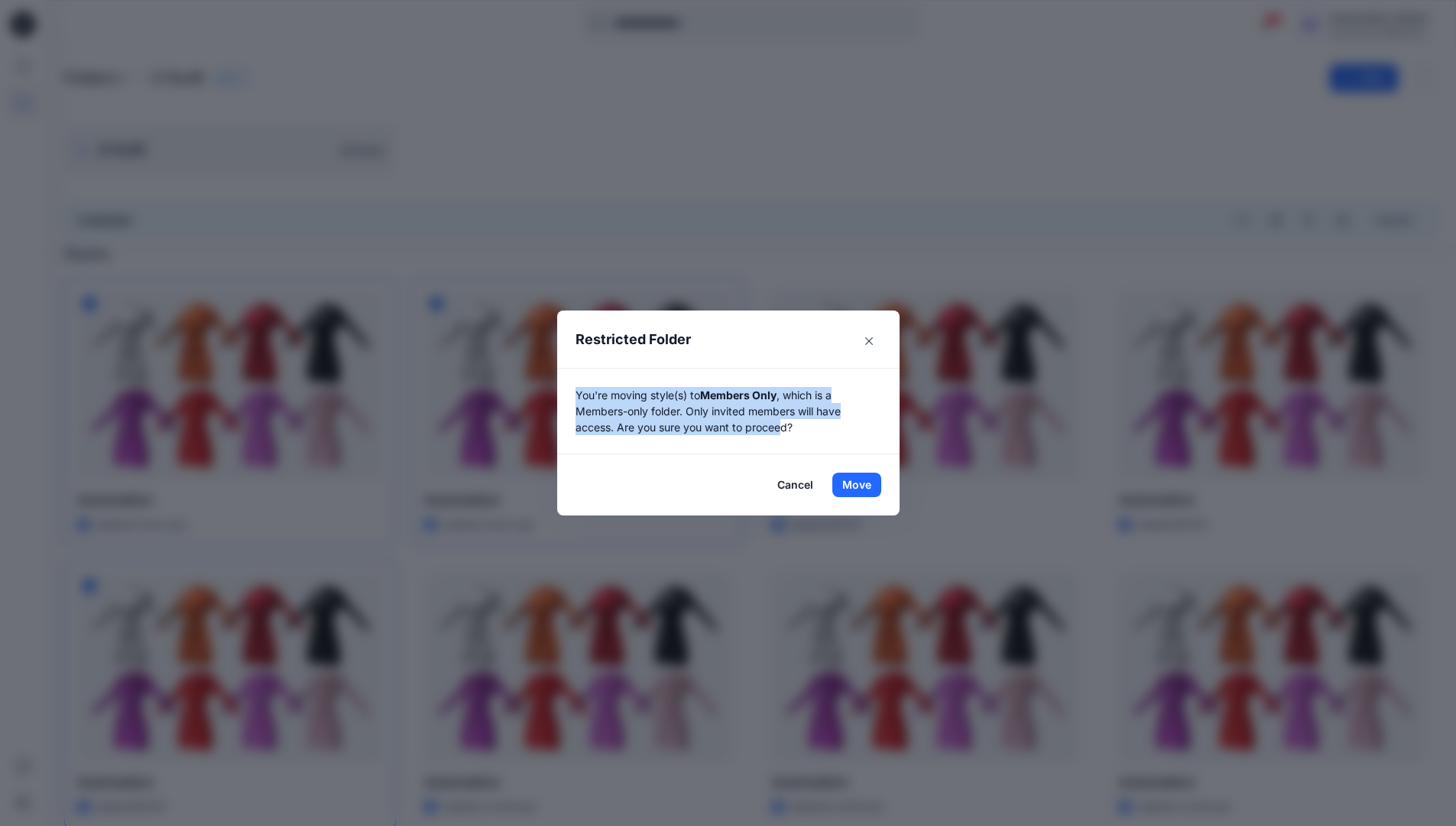
drag, startPoint x: 919, startPoint y: 585, endPoint x: 788, endPoint y: 438, distance: 196.9
click at [788, 438] on div "You're moving style(s) to Members Only , which is a Members-only folder. Only i…" at bounding box center [728, 411] width 342 height 86
click at [862, 485] on button "Move" at bounding box center [856, 485] width 49 height 25
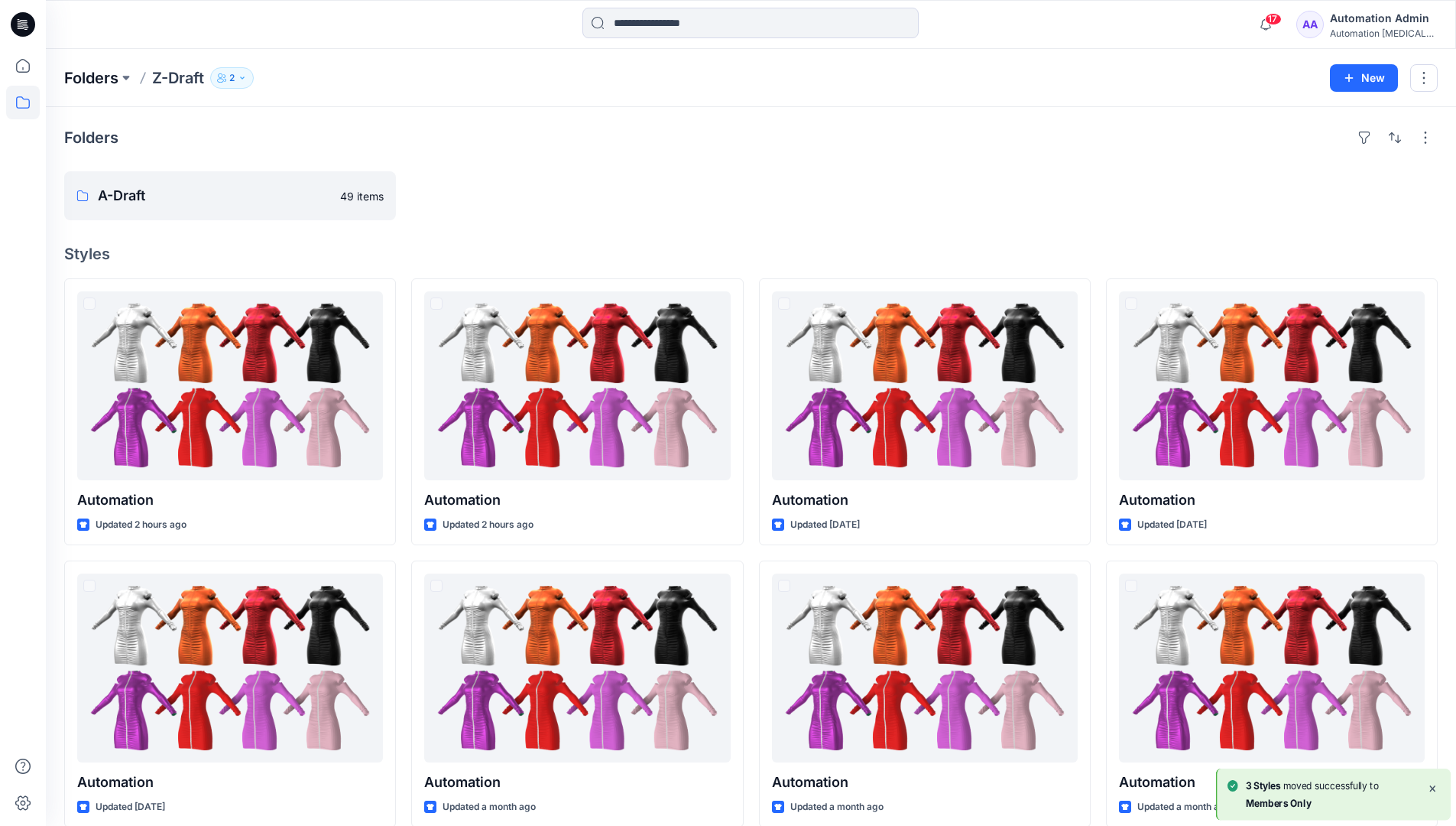
click at [84, 78] on p "Folders" at bounding box center [91, 78] width 55 height 21
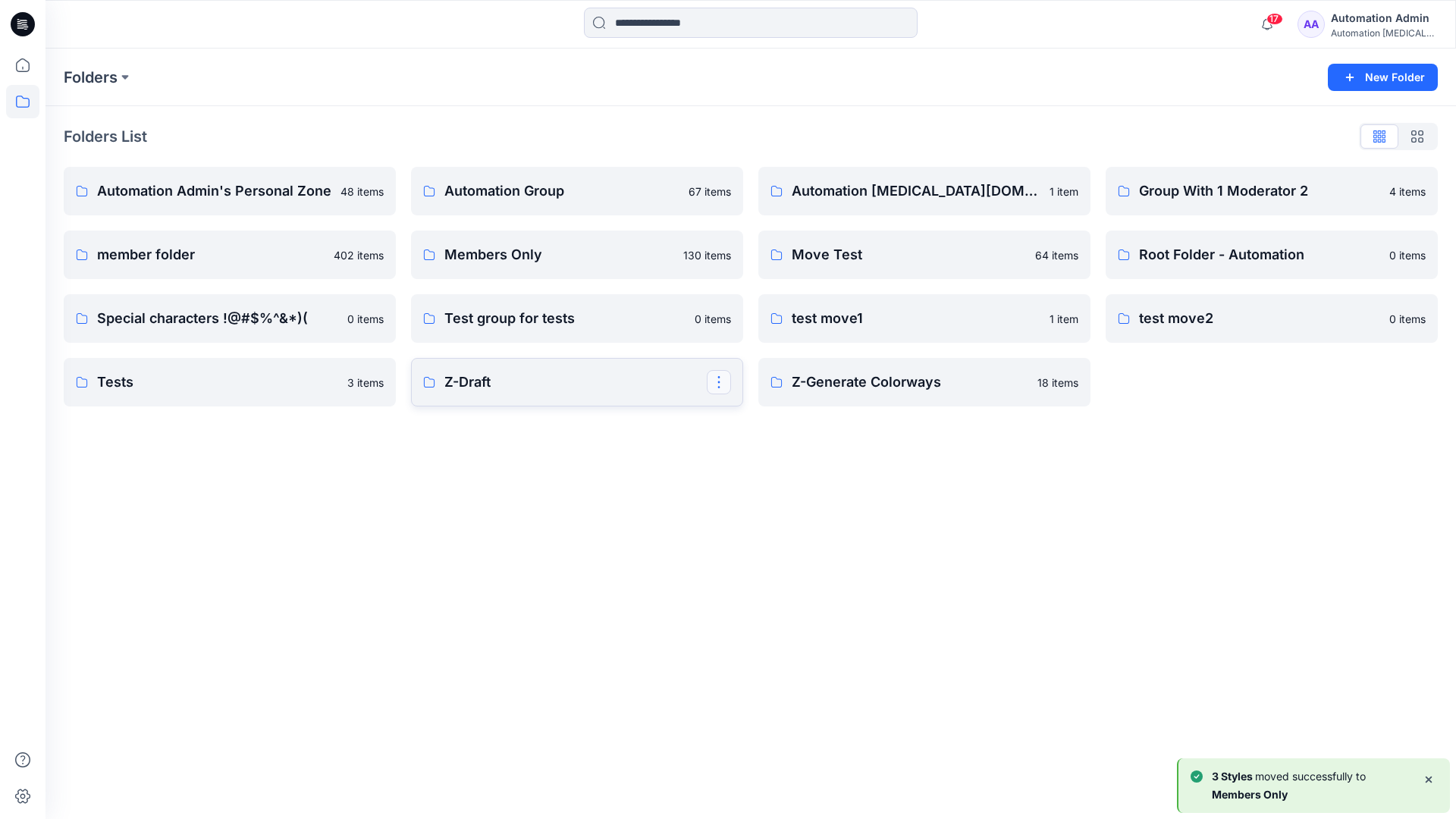
click at [721, 376] on button "button" at bounding box center [719, 382] width 25 height 25
click at [772, 422] on button "Edit" at bounding box center [792, 417] width 163 height 29
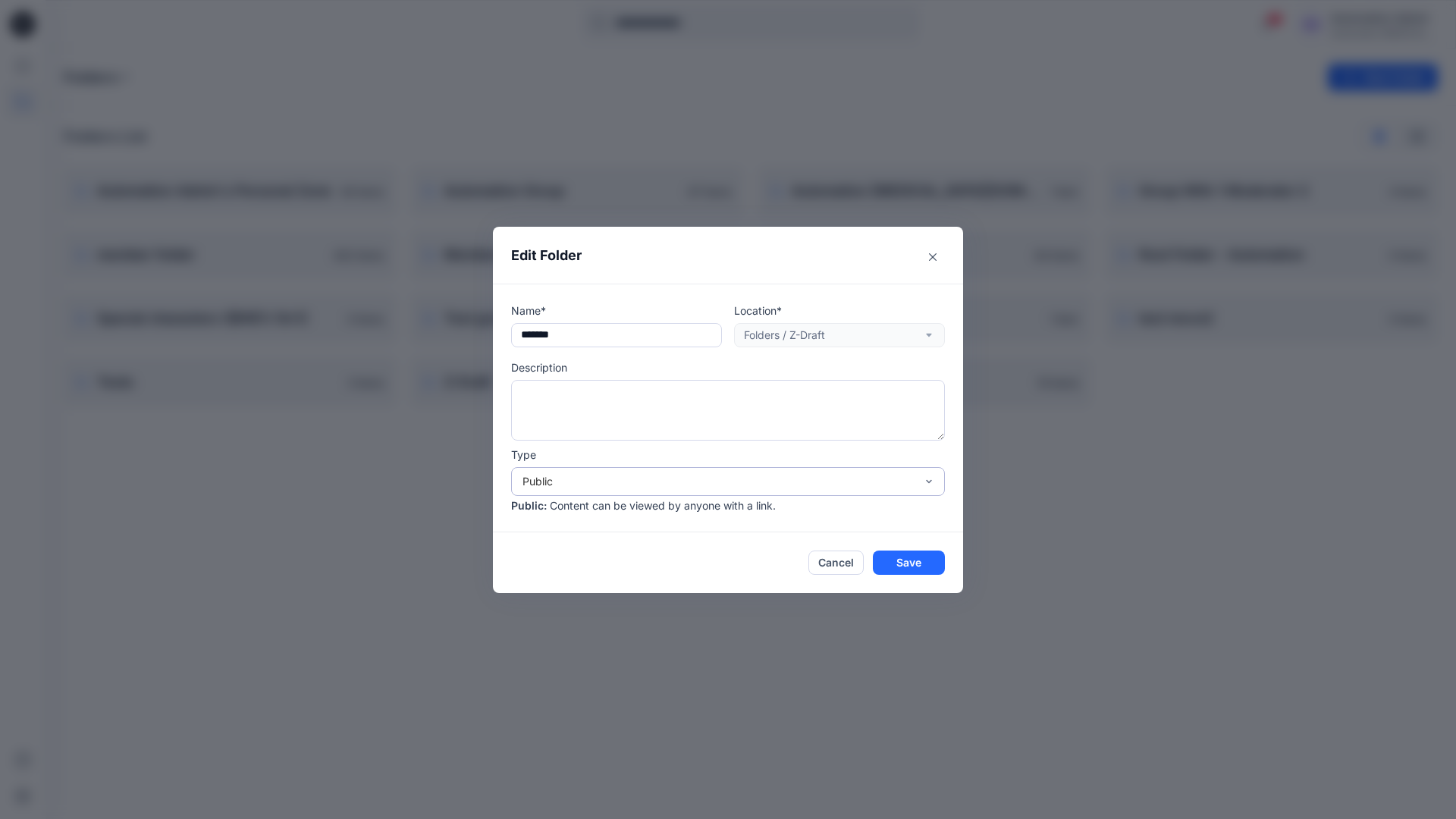
click at [567, 477] on div "Public" at bounding box center [718, 481] width 393 height 16
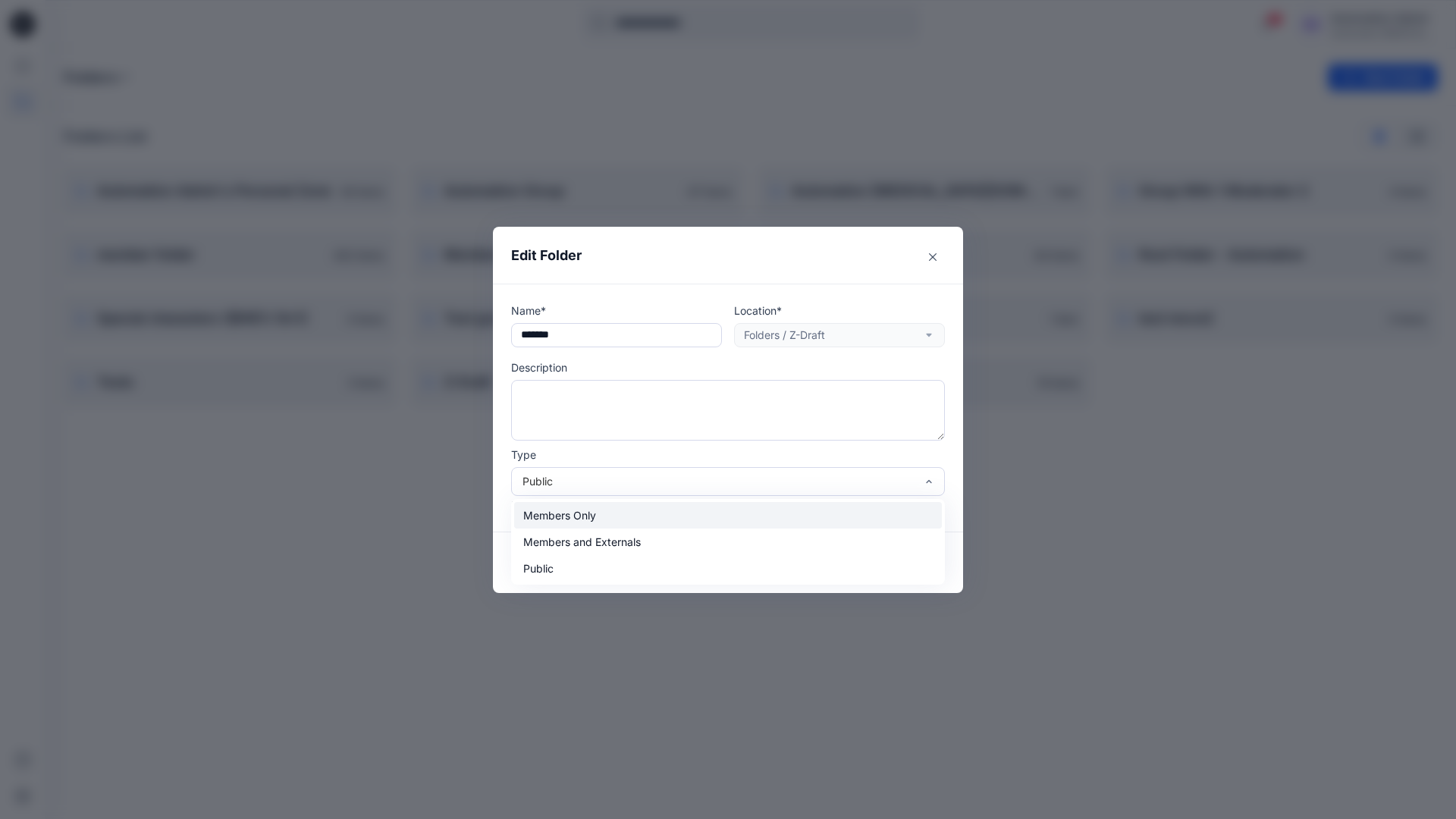
click at [565, 516] on div "Members Only" at bounding box center [728, 515] width 428 height 27
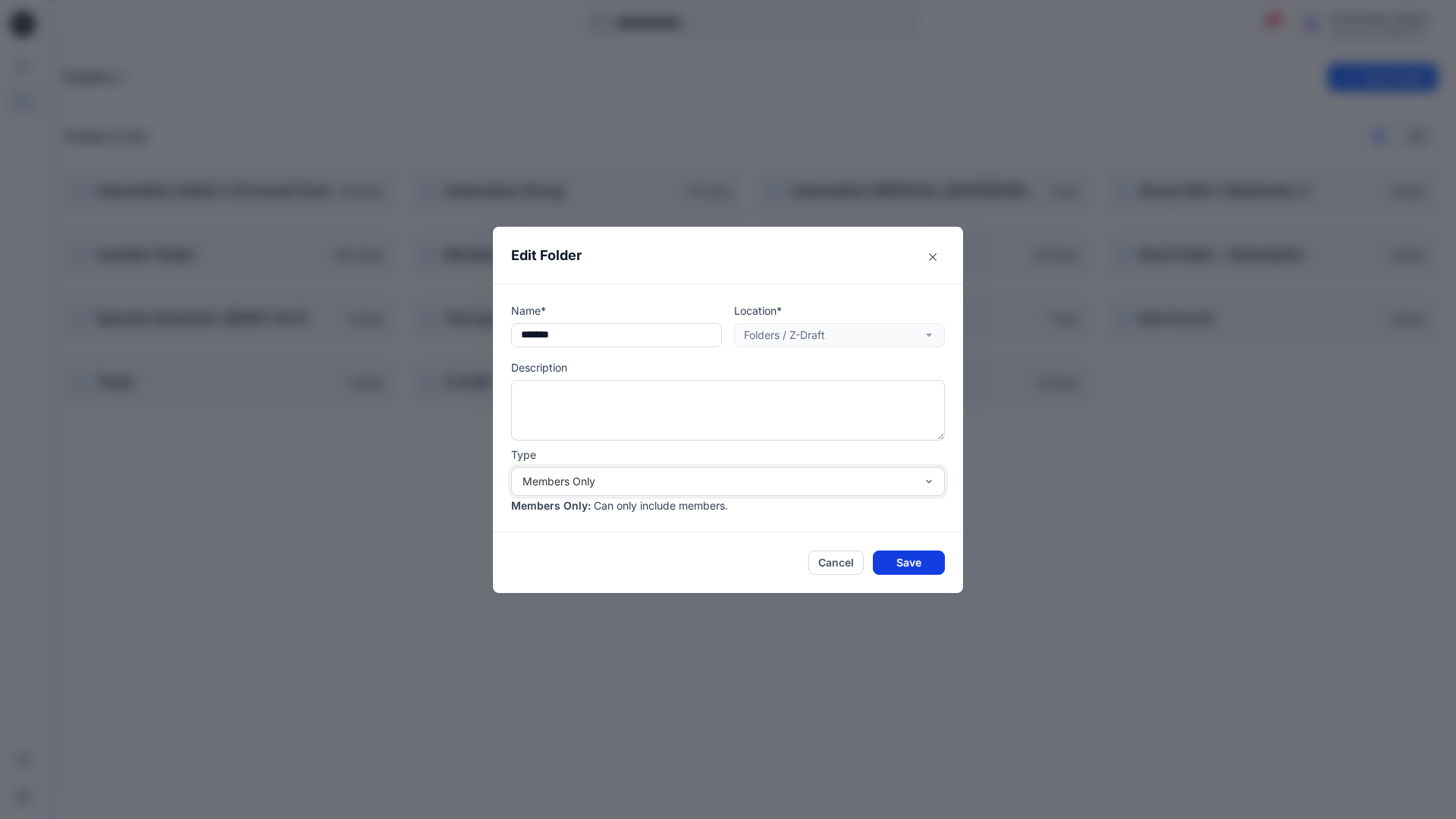
click at [901, 560] on button "Save" at bounding box center [909, 562] width 72 height 25
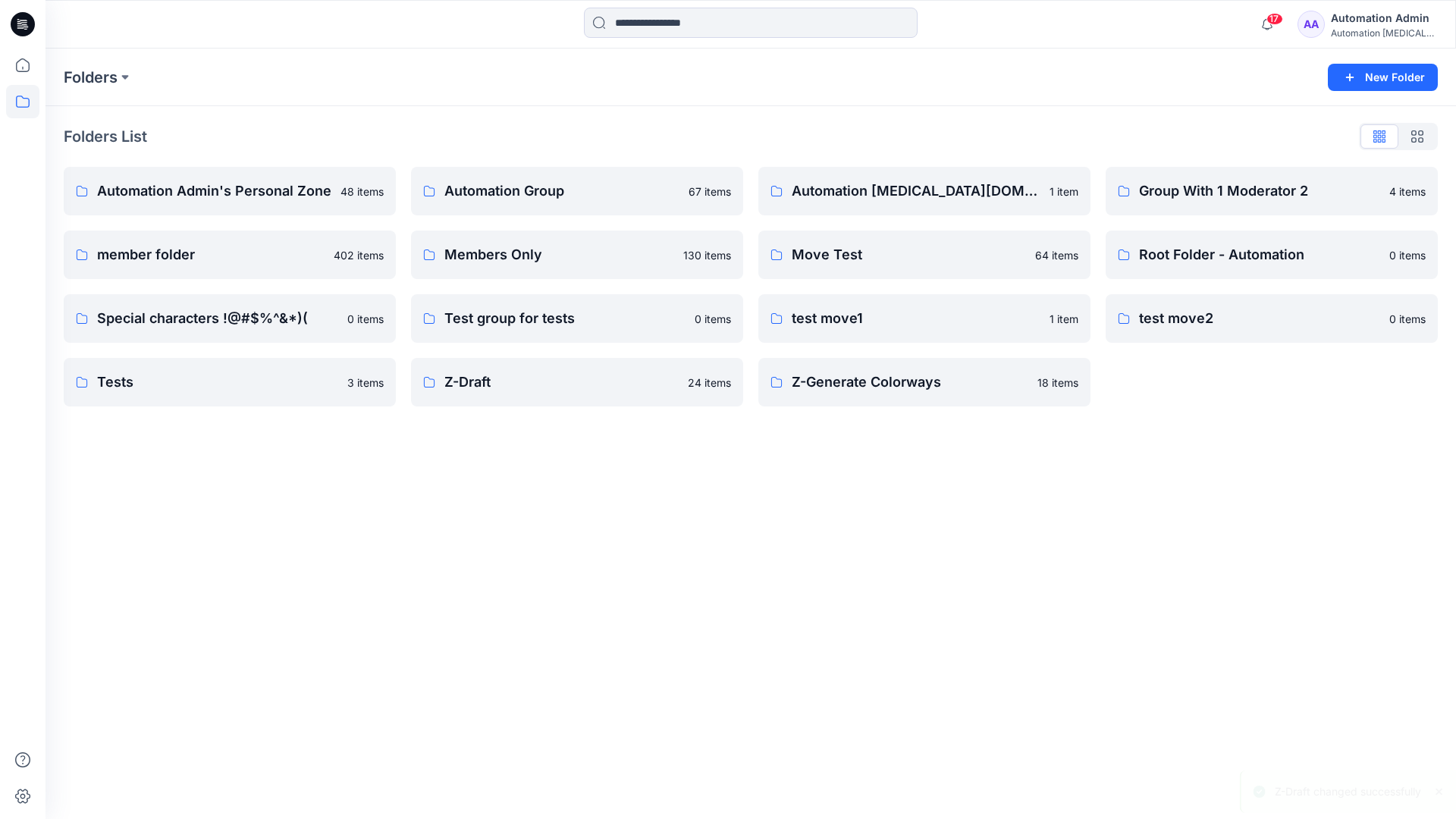
click at [1358, 25] on div "Automation Admin" at bounding box center [1384, 18] width 106 height 18
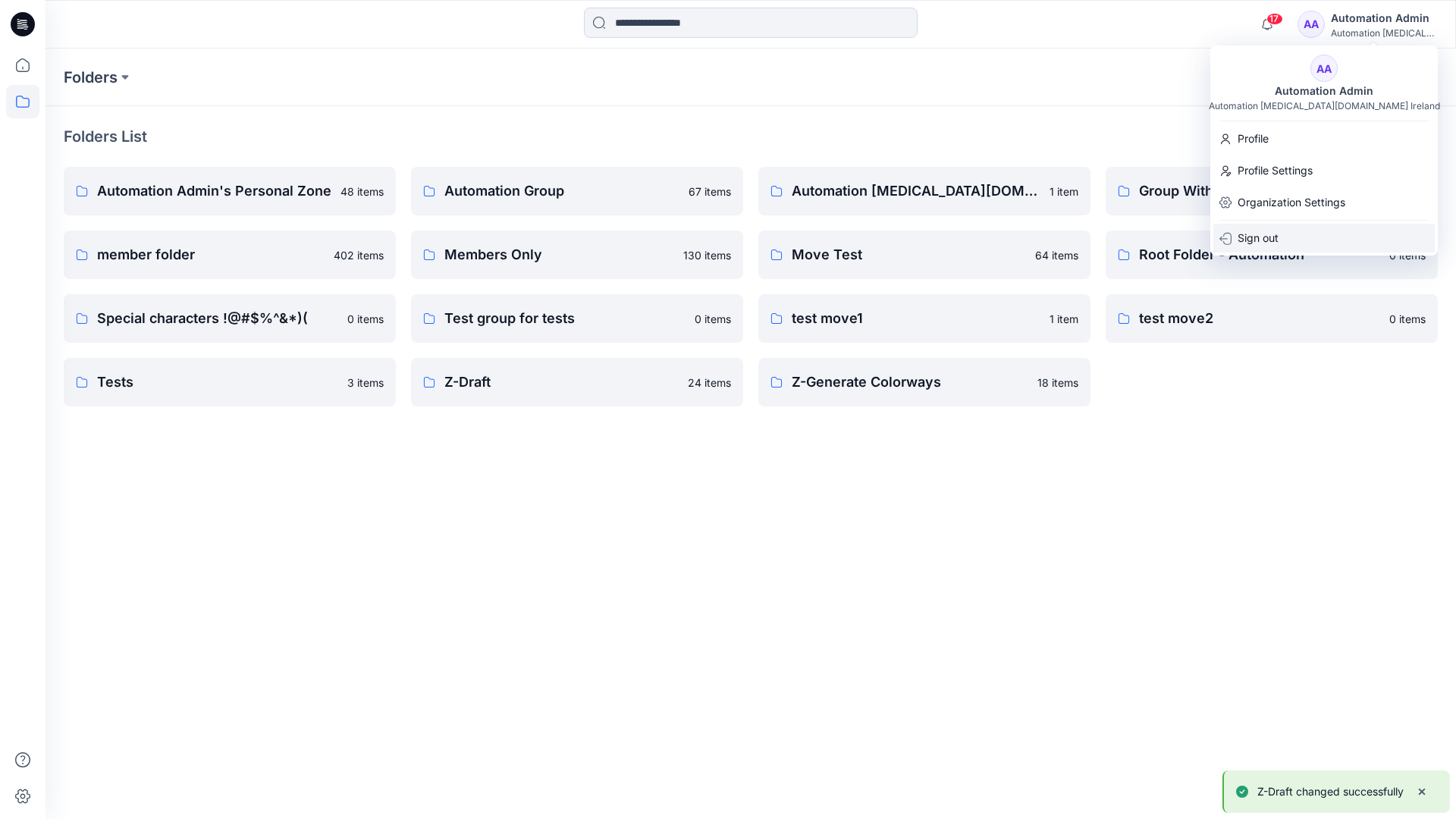
click at [1279, 235] on div "Sign out" at bounding box center [1324, 238] width 221 height 29
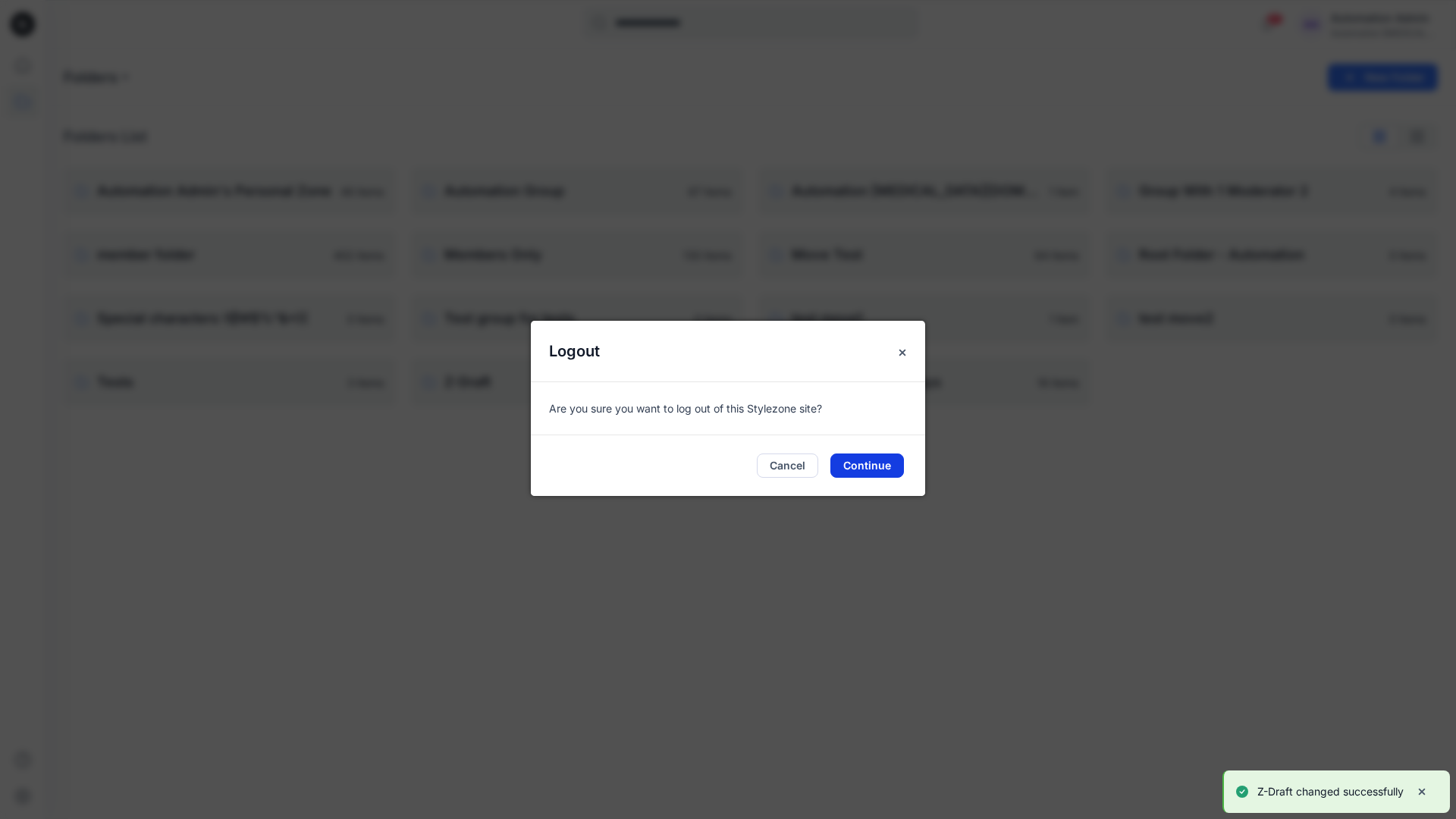
click at [895, 468] on button "Continue" at bounding box center [867, 466] width 73 height 25
